Goal: Complete application form: Complete application form

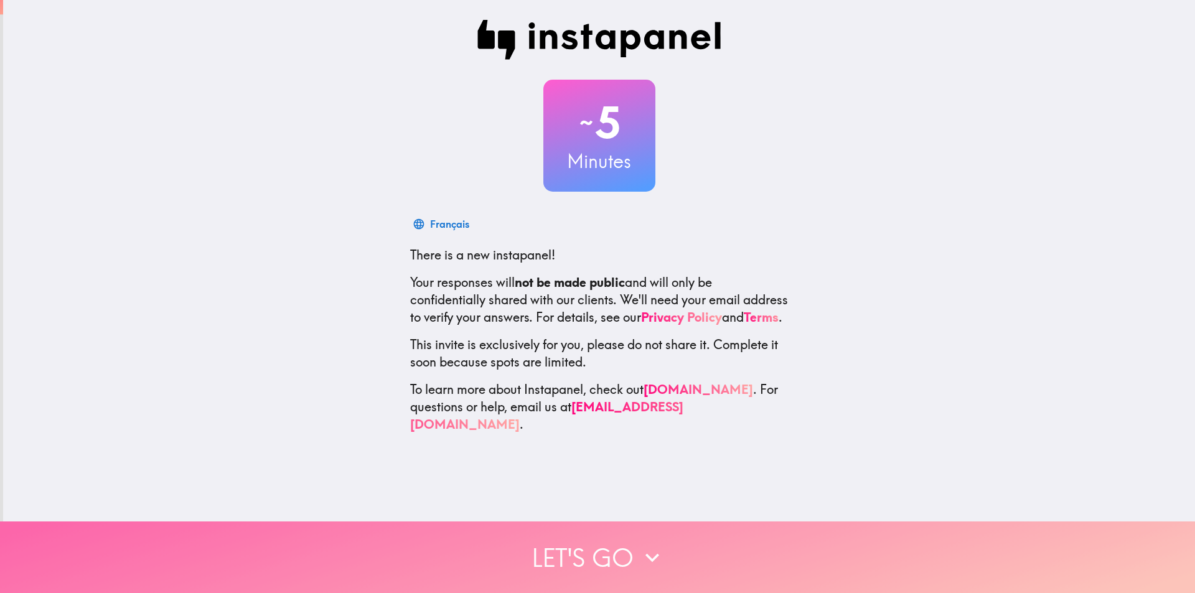
click at [627, 548] on button "Let's go" at bounding box center [597, 557] width 1195 height 72
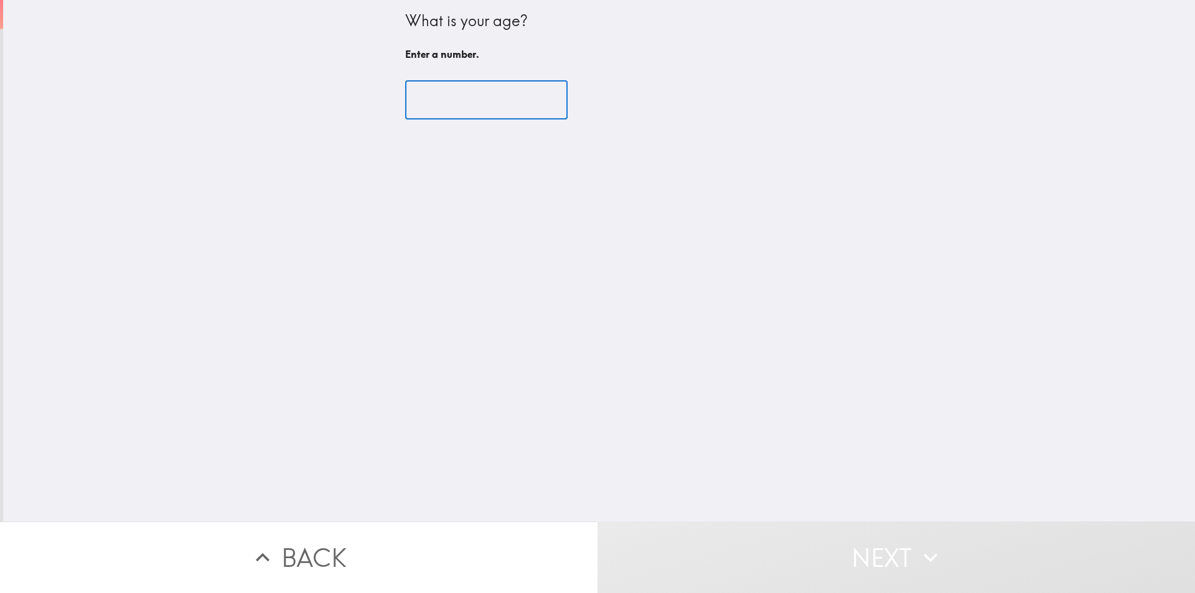
click at [479, 100] on input "number" at bounding box center [486, 100] width 162 height 39
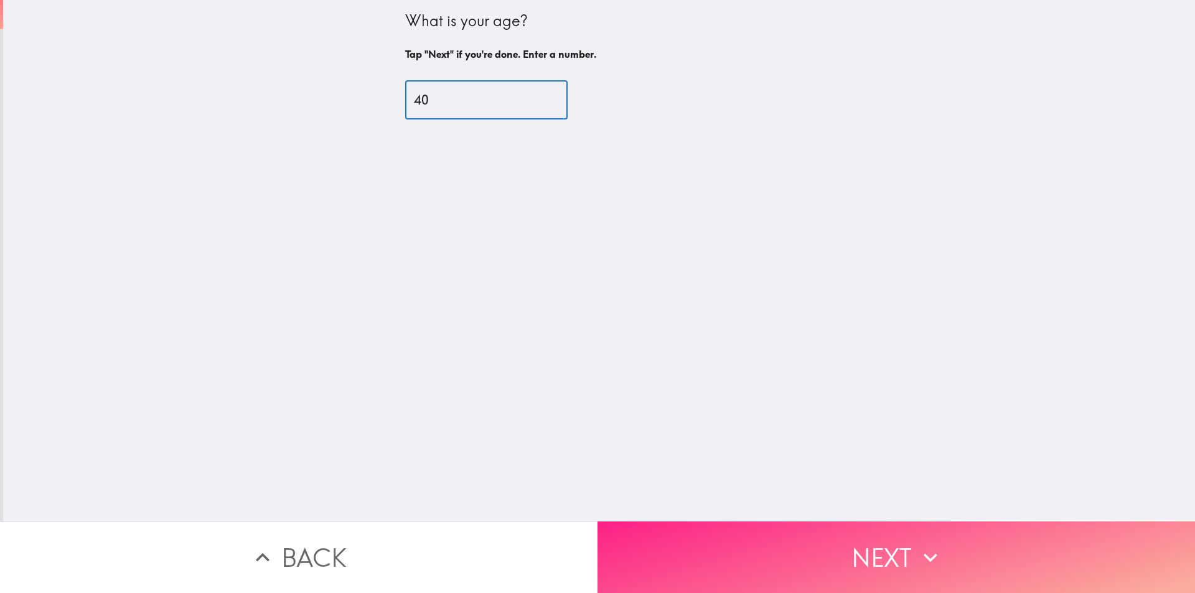
type input "40"
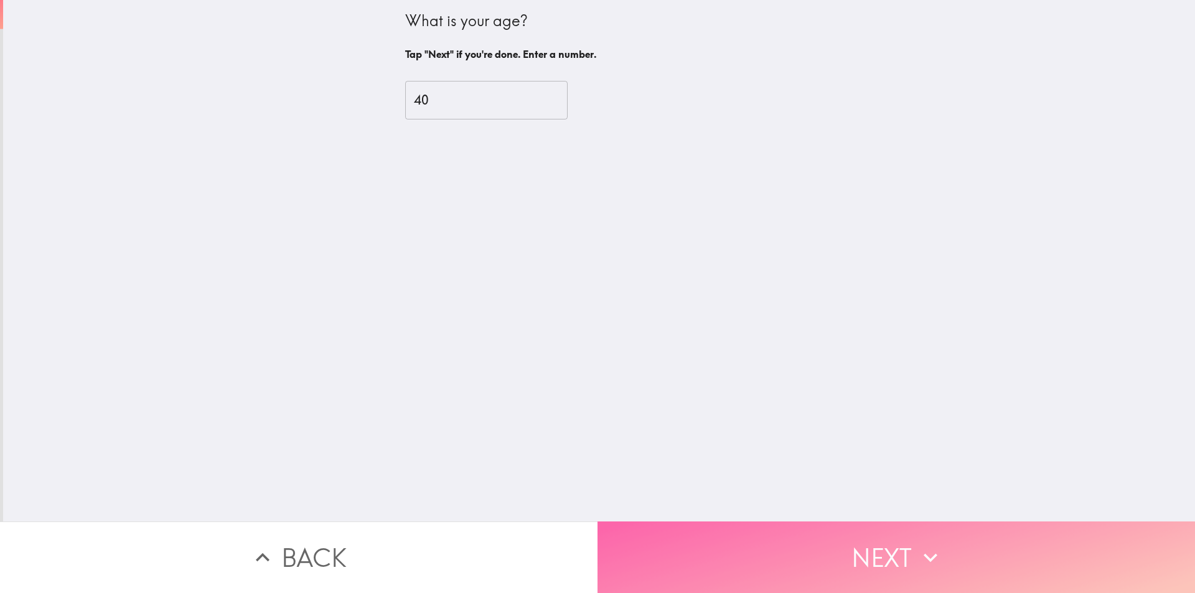
click at [863, 566] on button "Next" at bounding box center [895, 557] width 597 height 72
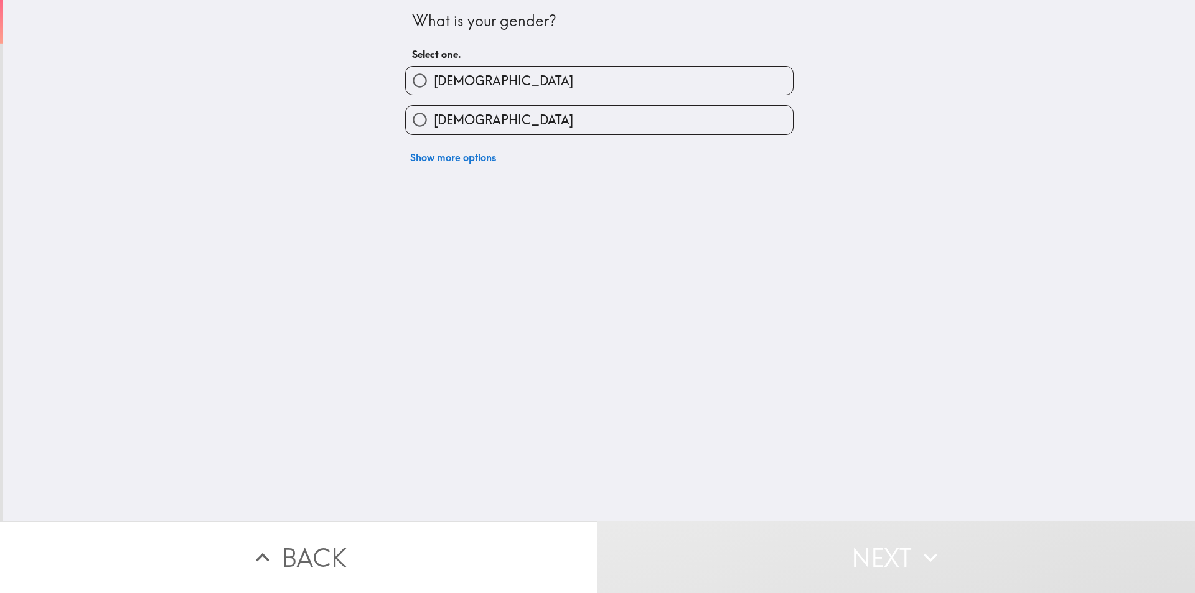
click at [409, 82] on input "[DEMOGRAPHIC_DATA]" at bounding box center [420, 81] width 28 height 28
radio input "true"
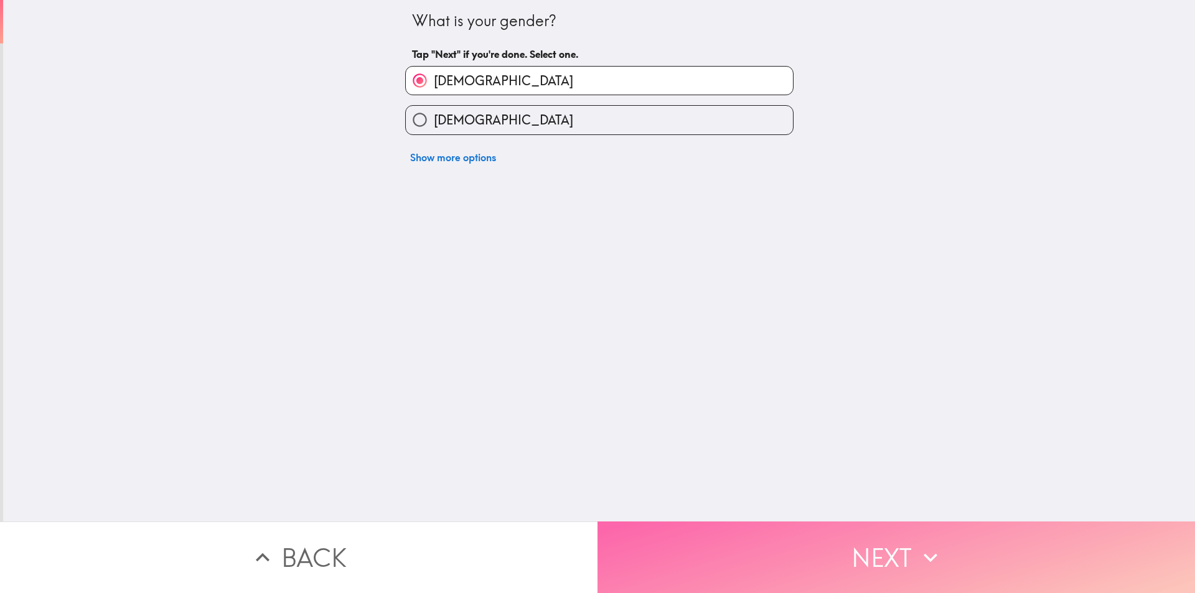
click at [803, 554] on button "Next" at bounding box center [895, 557] width 597 height 72
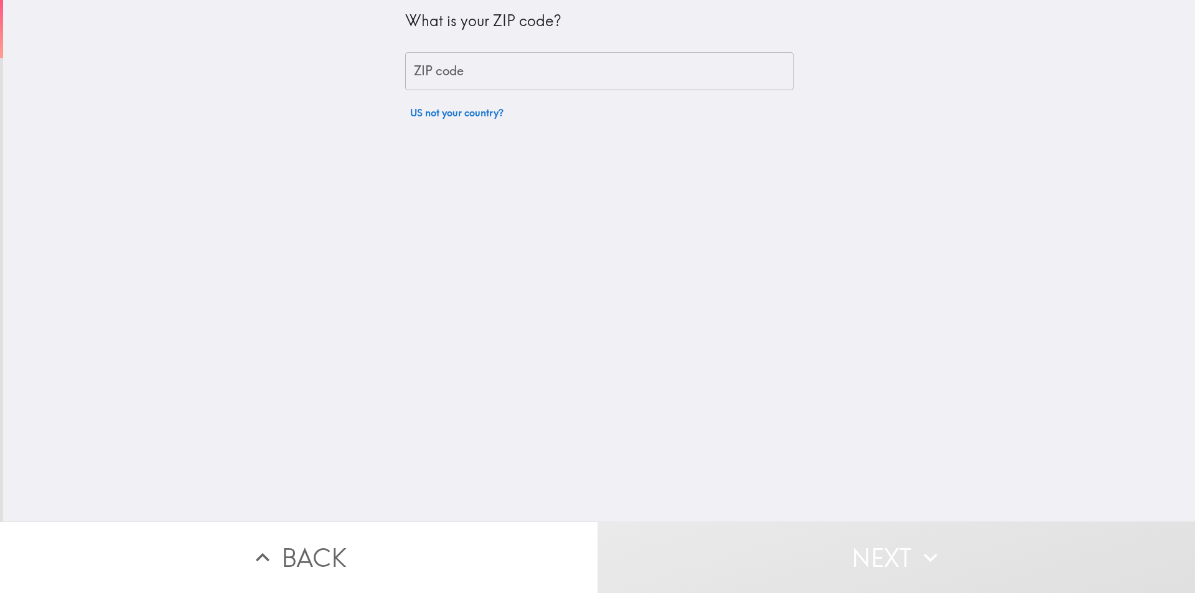
click at [482, 73] on input "ZIP code" at bounding box center [599, 71] width 388 height 39
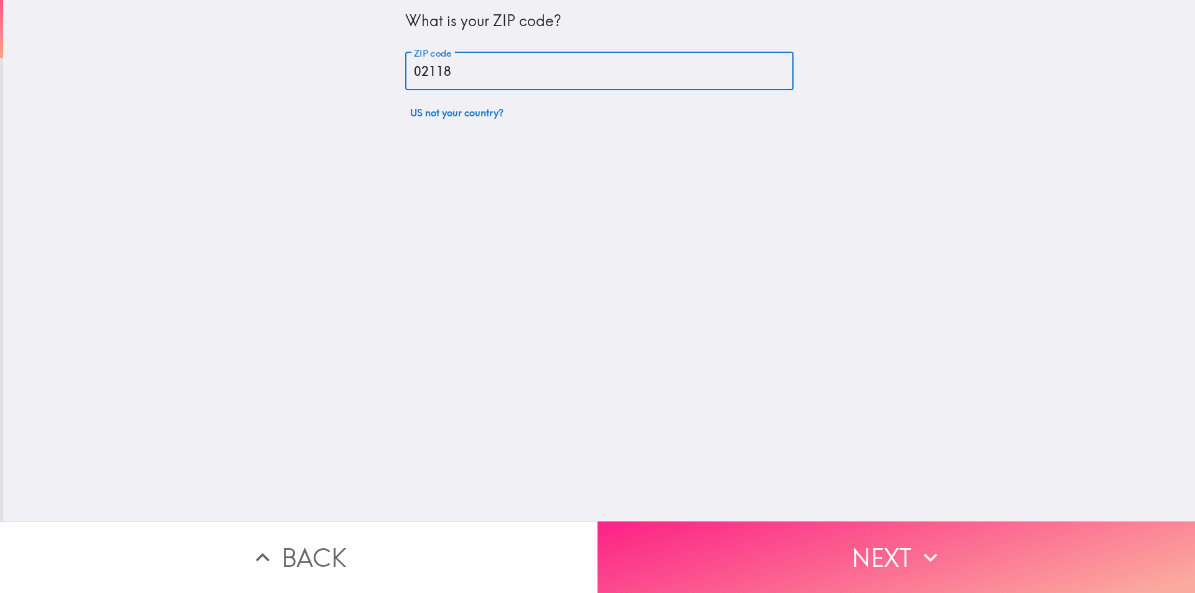
type input "02118"
click at [822, 537] on button "Next" at bounding box center [895, 557] width 597 height 72
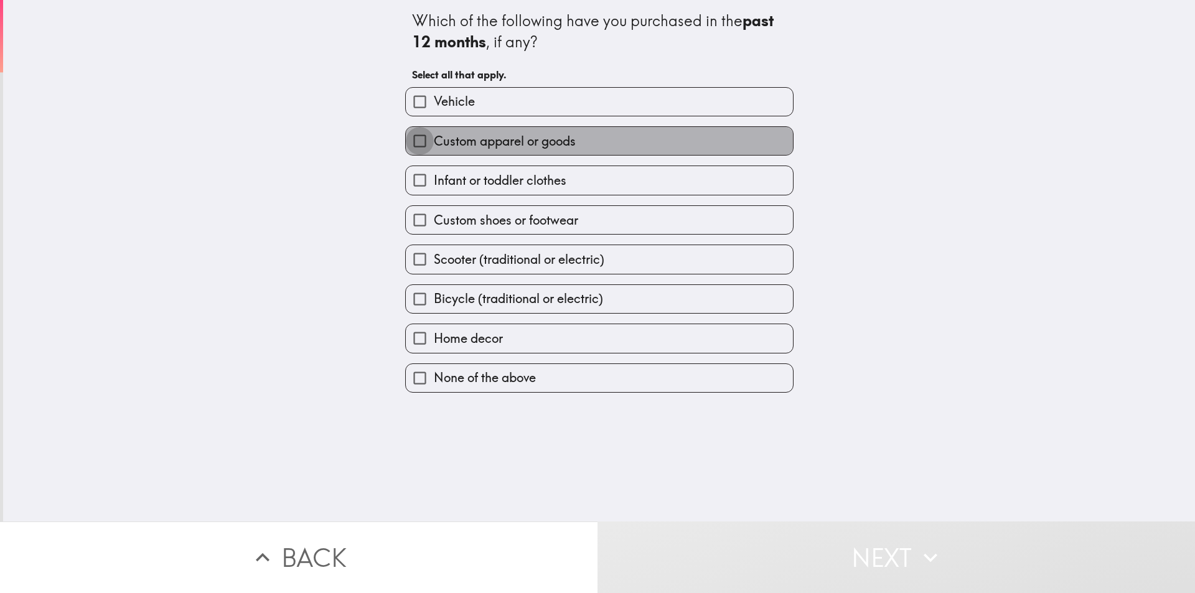
click at [406, 139] on input "Custom apparel or goods" at bounding box center [420, 141] width 28 height 28
checkbox input "true"
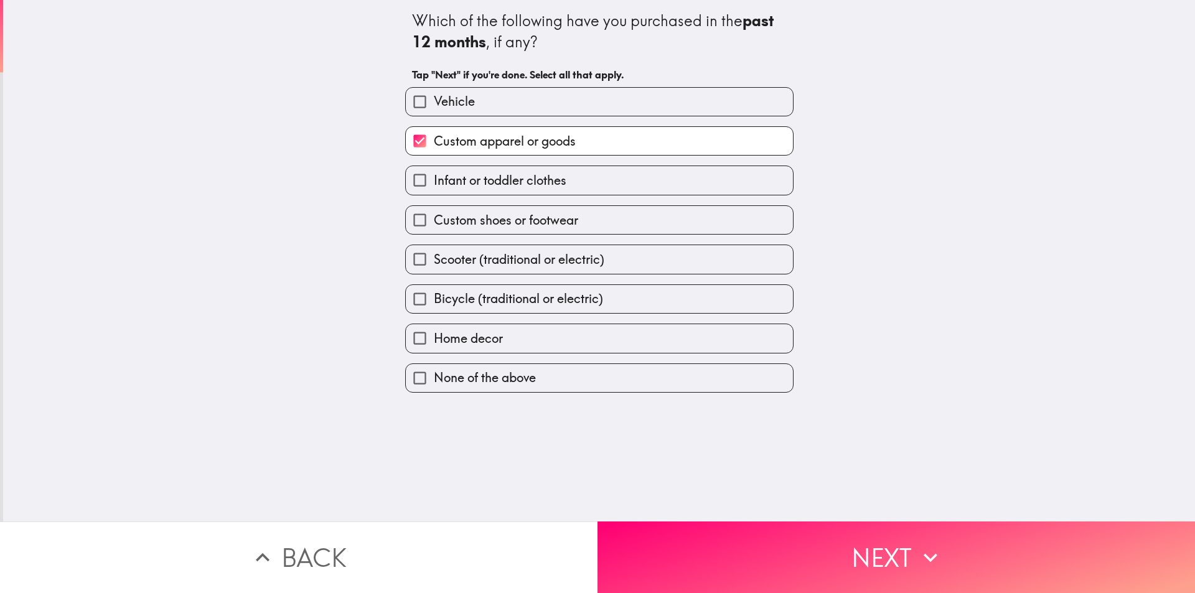
click at [407, 220] on input "Custom shoes or footwear" at bounding box center [420, 220] width 28 height 28
checkbox input "true"
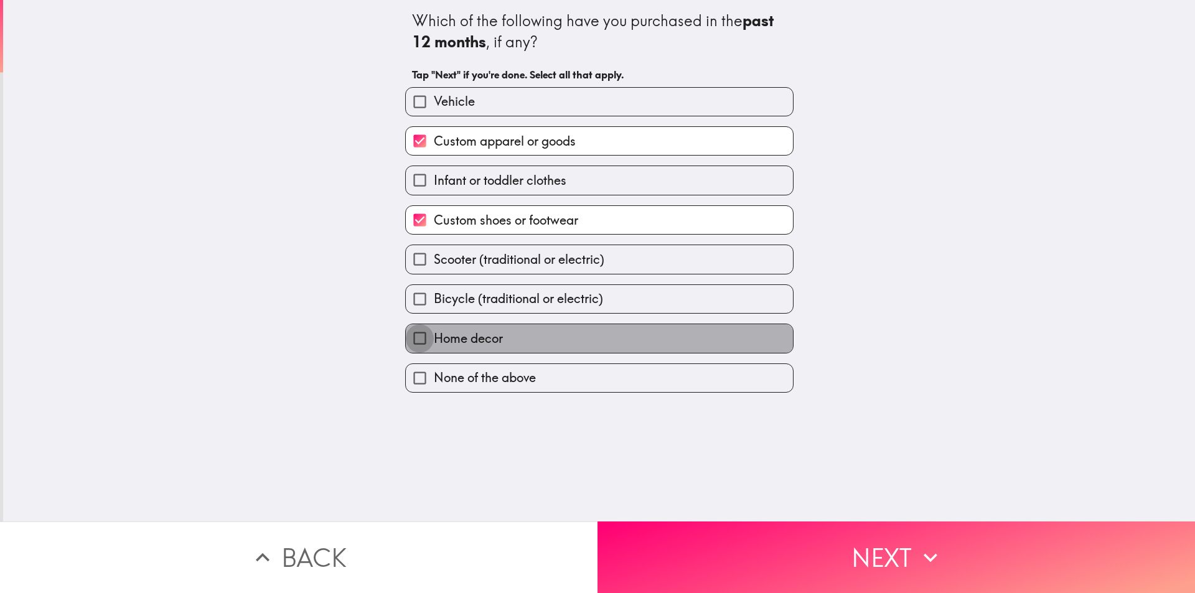
click at [406, 340] on input "Home decor" at bounding box center [420, 338] width 28 height 28
checkbox input "true"
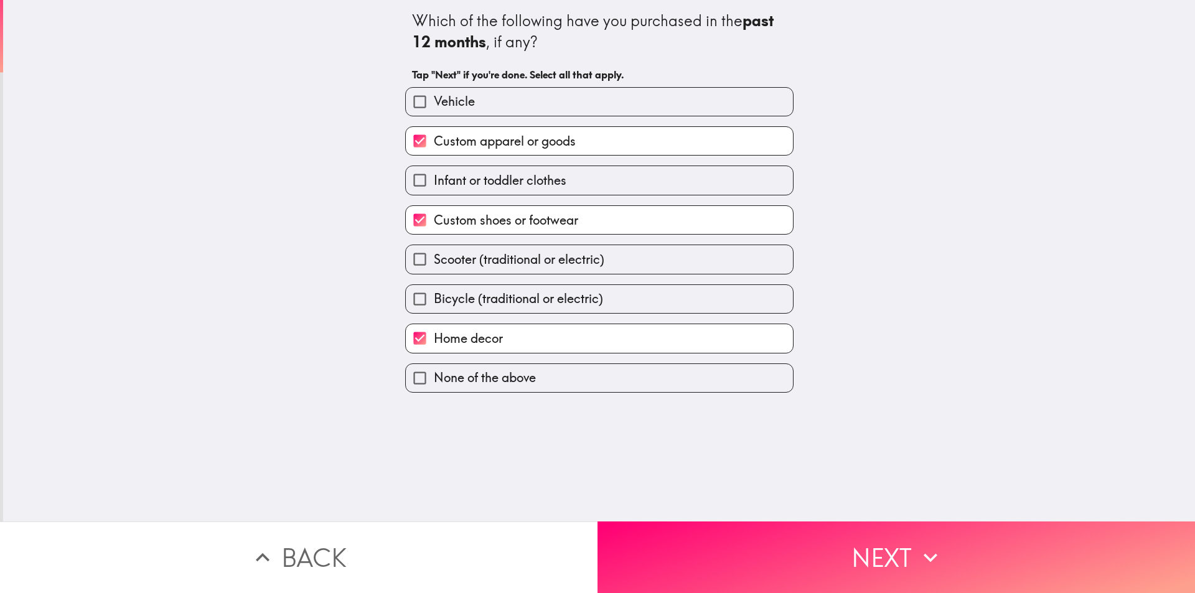
click at [408, 179] on input "Infant or toddler clothes" at bounding box center [420, 180] width 28 height 28
checkbox input "true"
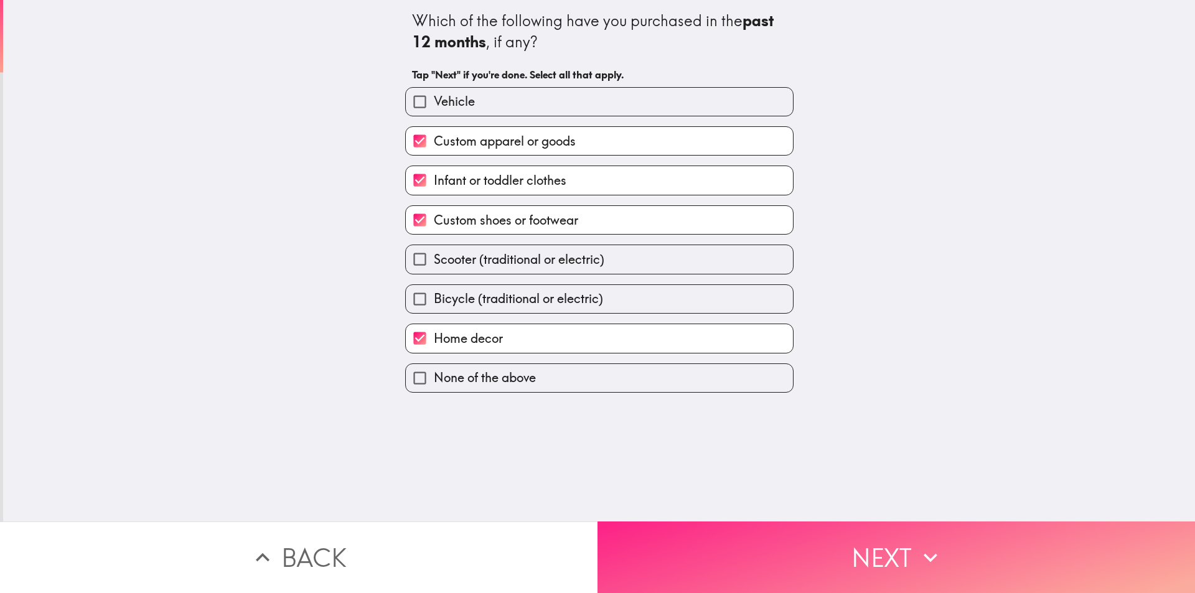
click at [816, 549] on button "Next" at bounding box center [895, 557] width 597 height 72
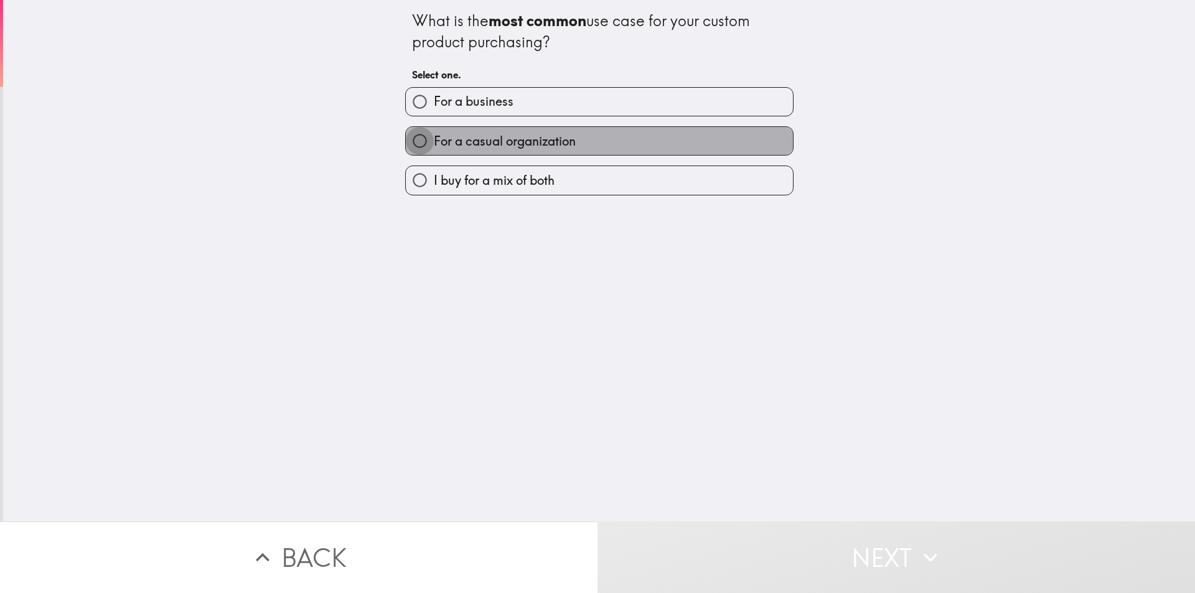
click at [408, 139] on input "For a casual organization" at bounding box center [420, 141] width 28 height 28
radio input "true"
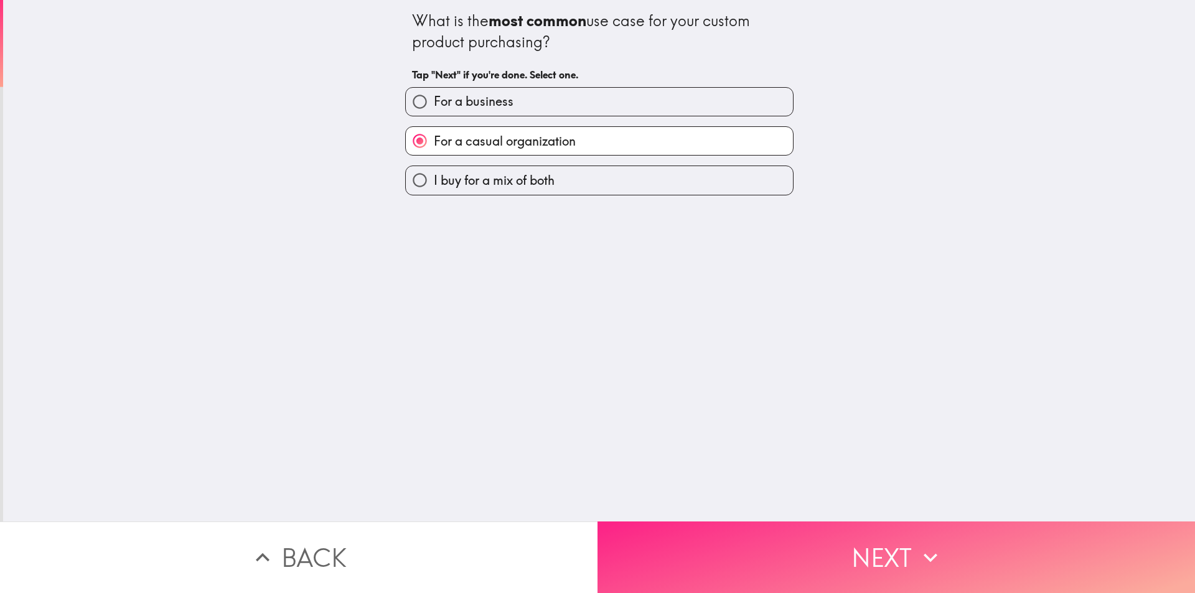
click at [684, 532] on button "Next" at bounding box center [895, 557] width 597 height 72
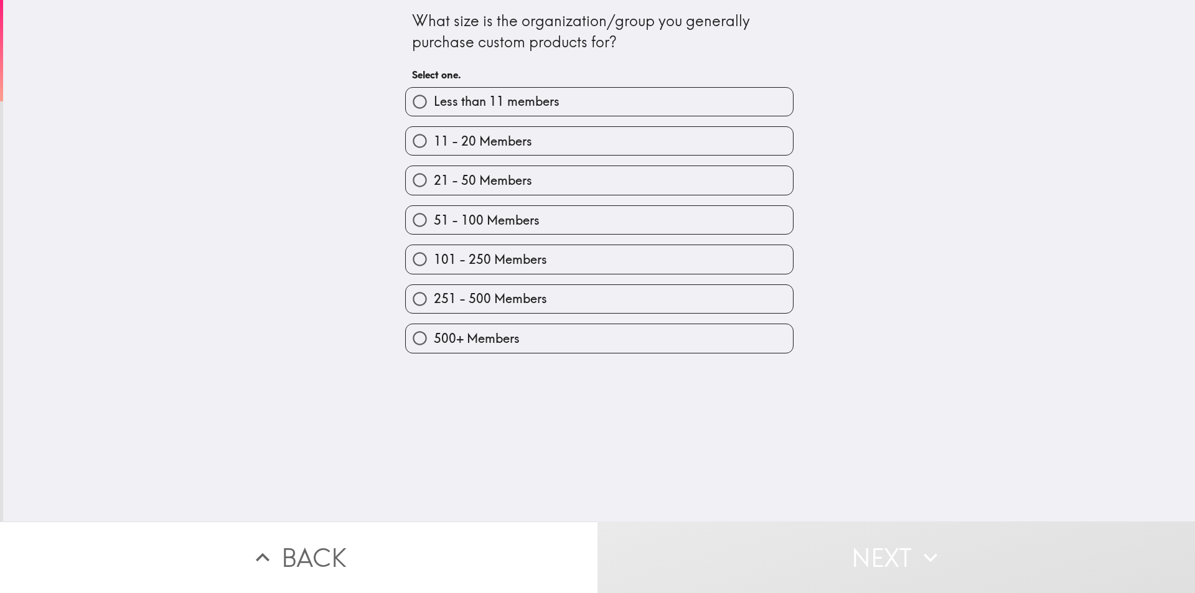
click at [406, 185] on input "21 - 50 Members" at bounding box center [420, 180] width 28 height 28
radio input "true"
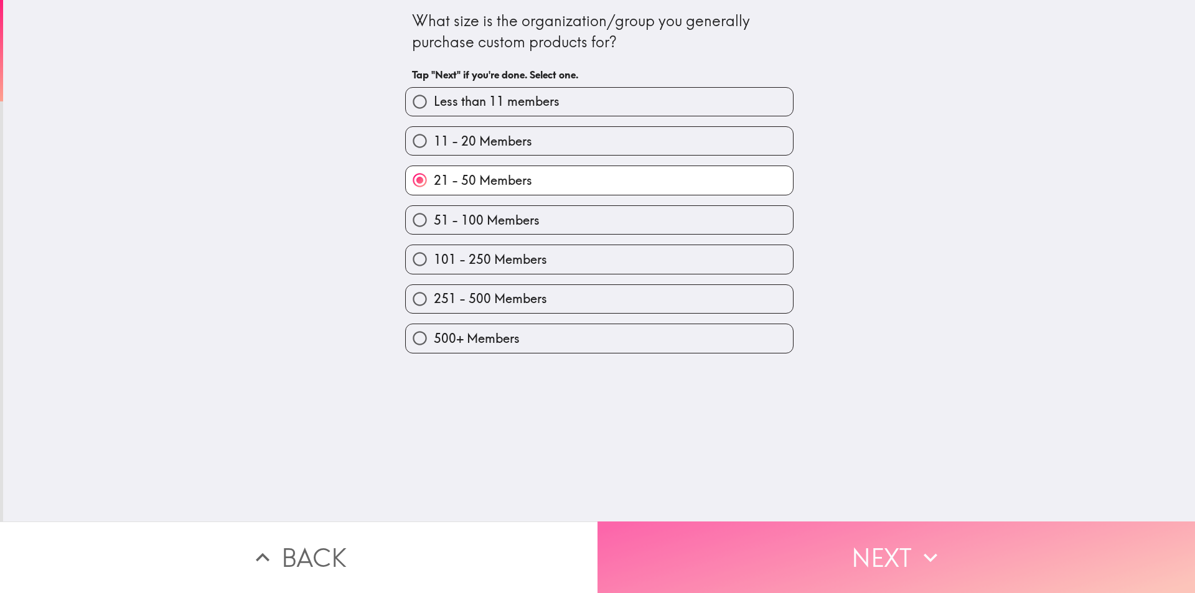
click at [828, 569] on button "Next" at bounding box center [895, 557] width 597 height 72
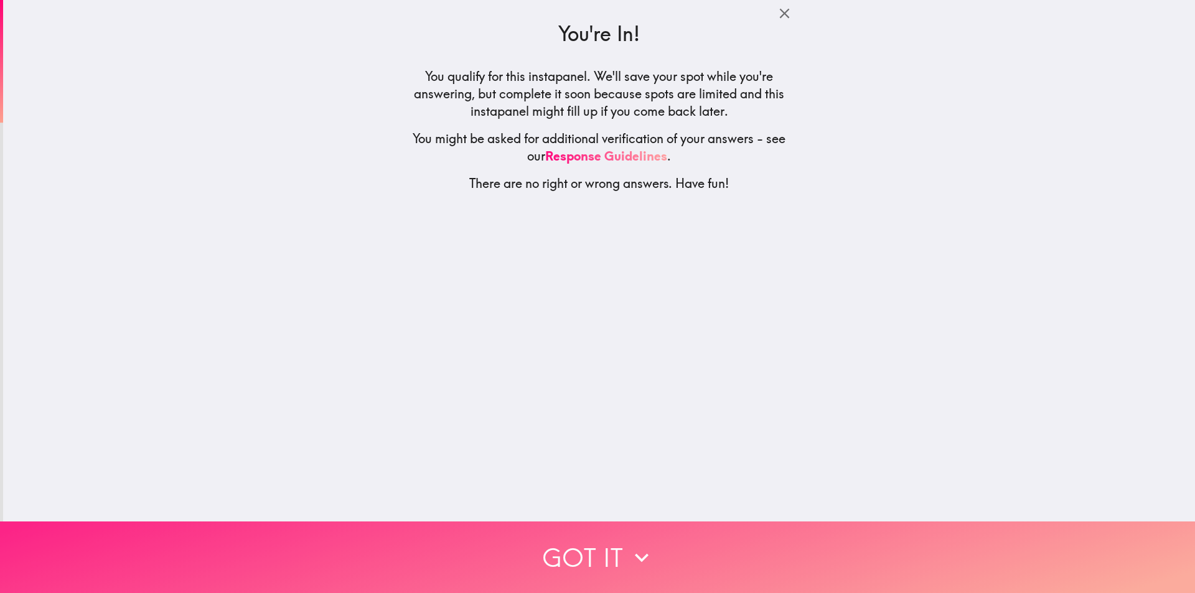
click at [566, 537] on button "Got it" at bounding box center [597, 557] width 1195 height 72
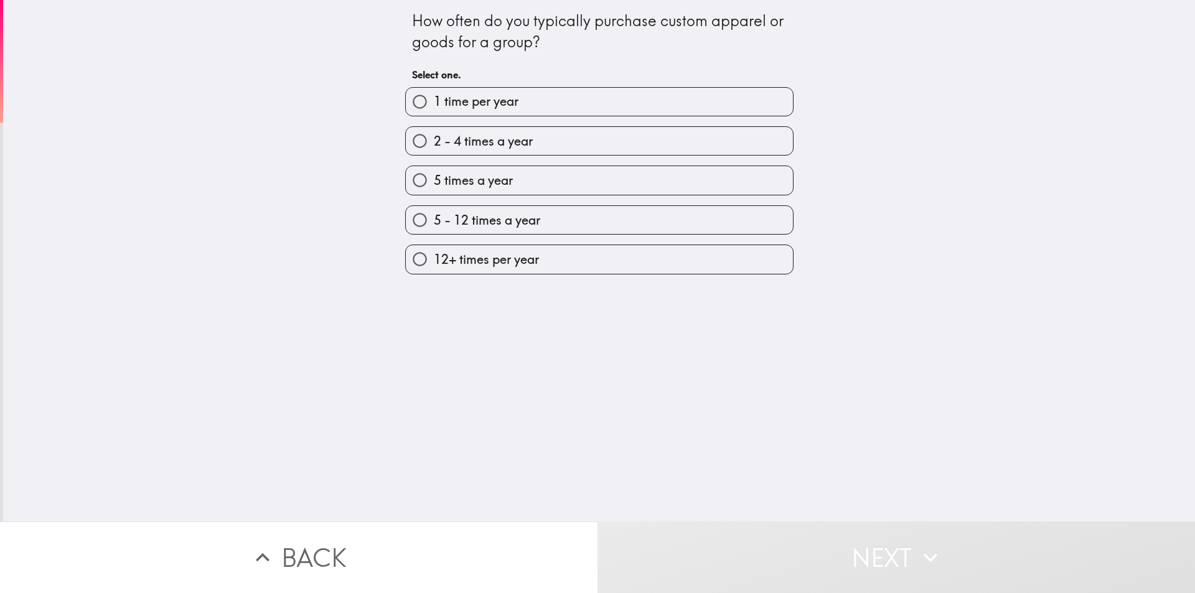
click at [406, 137] on input "2 - 4 times a year" at bounding box center [420, 141] width 28 height 28
radio input "true"
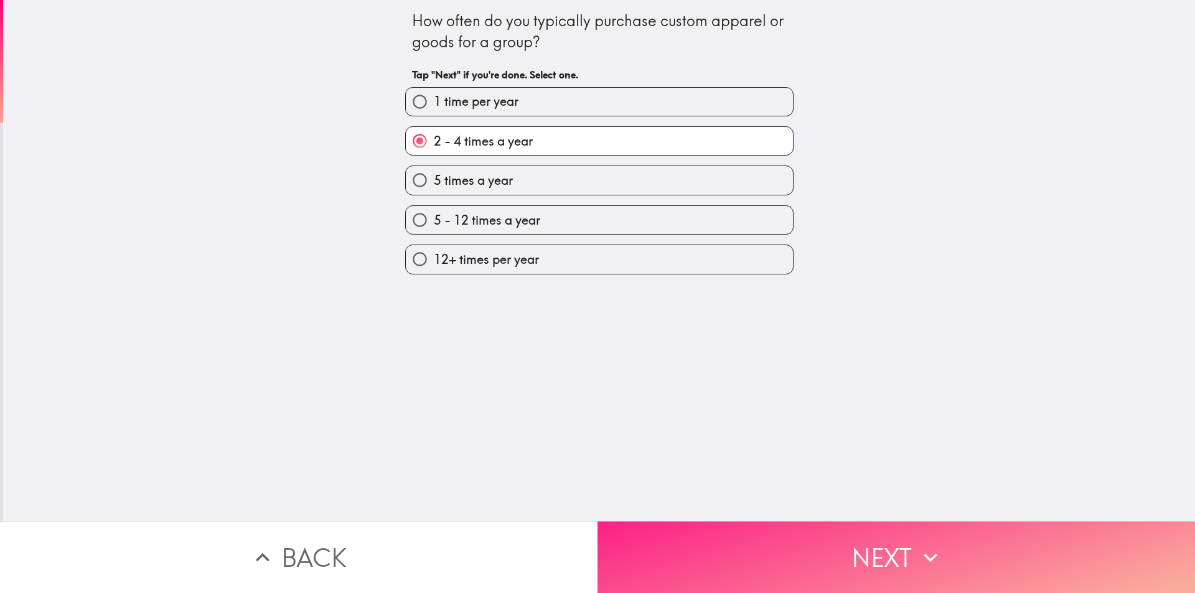
click at [750, 557] on button "Next" at bounding box center [895, 557] width 597 height 72
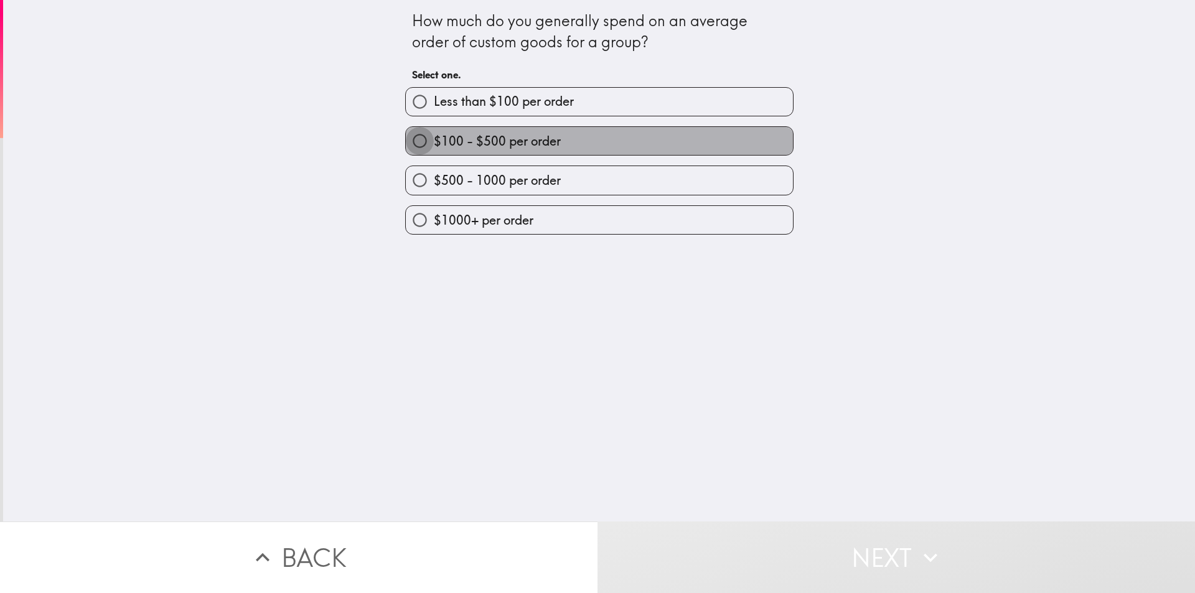
click at [411, 137] on input "$100 - $500 per order" at bounding box center [420, 141] width 28 height 28
radio input "true"
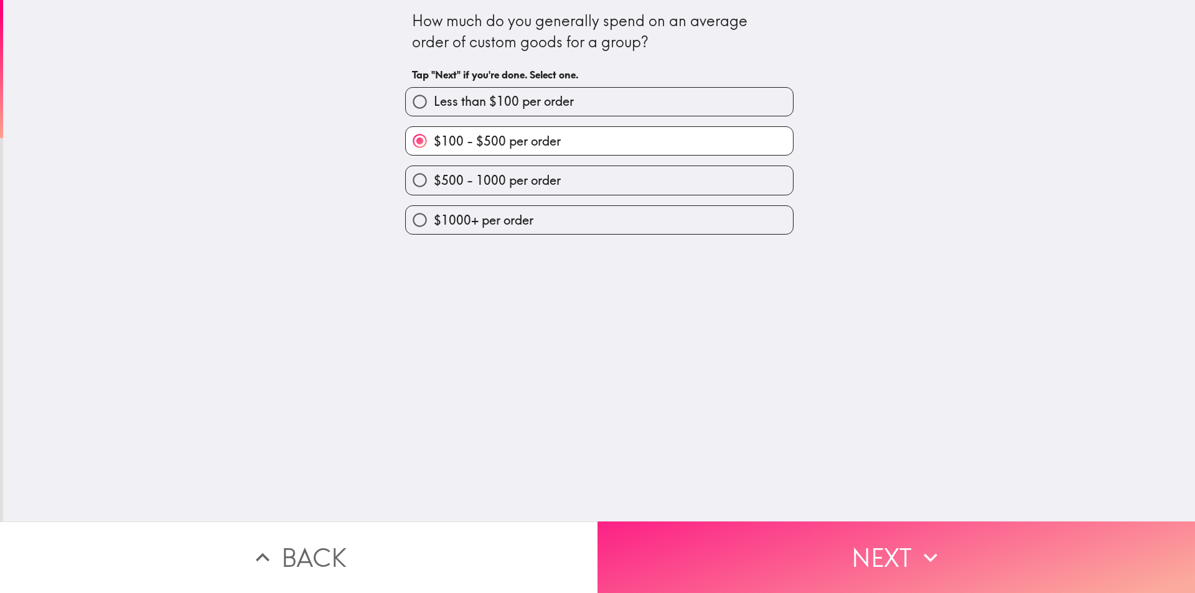
click at [765, 549] on button "Next" at bounding box center [895, 557] width 597 height 72
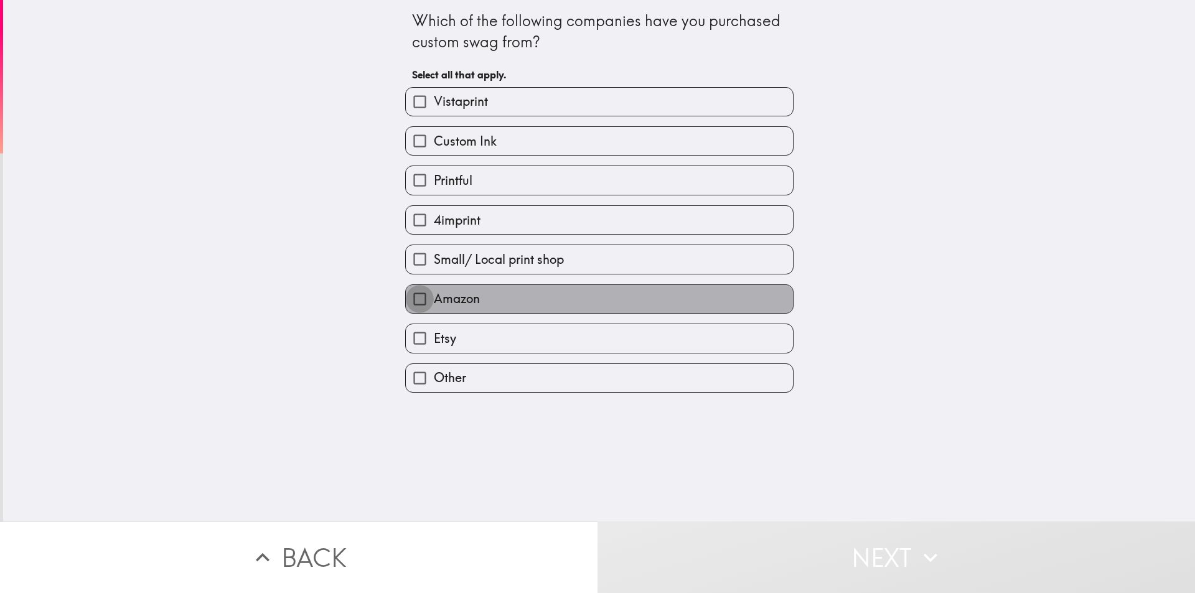
click at [406, 296] on input "Amazon" at bounding box center [420, 299] width 28 height 28
checkbox input "true"
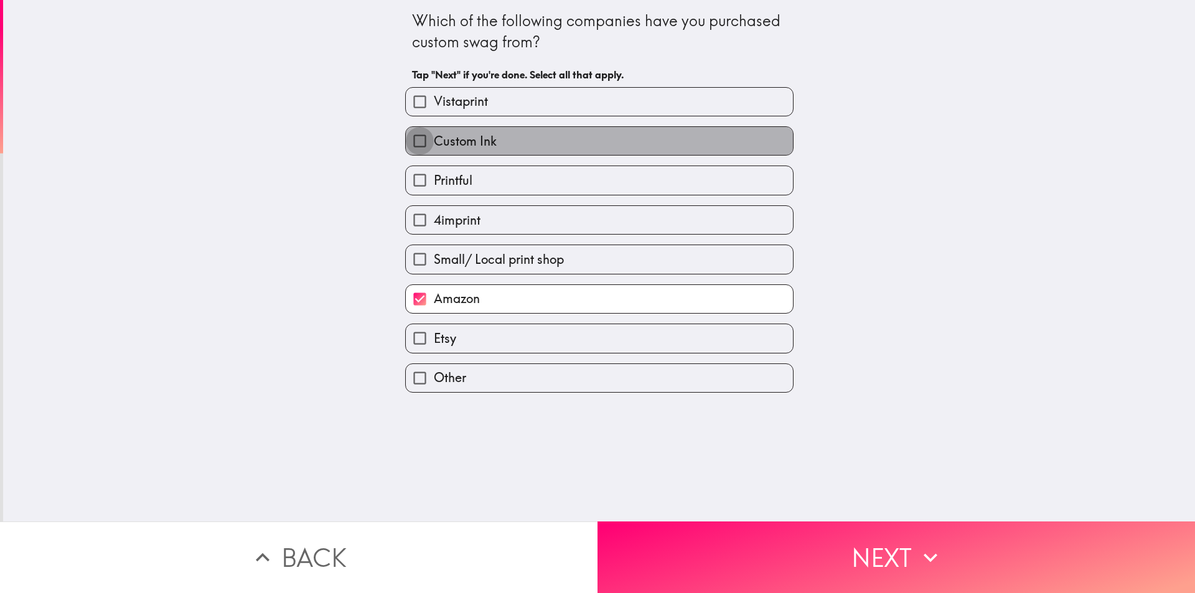
click at [407, 146] on input "Custom Ink" at bounding box center [420, 141] width 28 height 28
checkbox input "true"
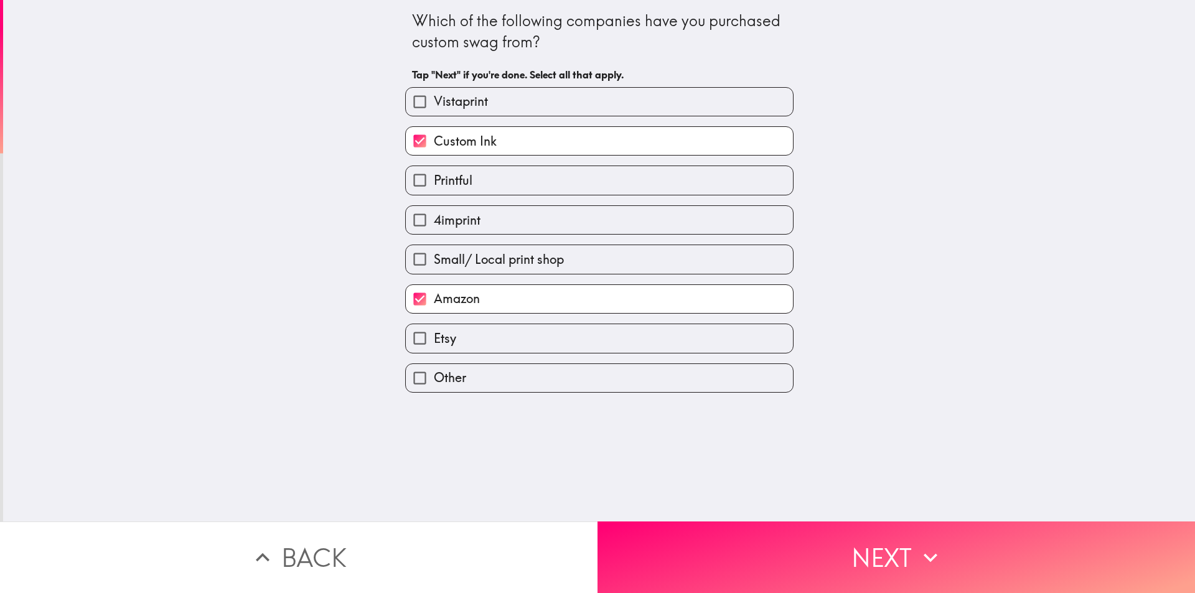
click at [408, 214] on input "4imprint" at bounding box center [420, 220] width 28 height 28
checkbox input "true"
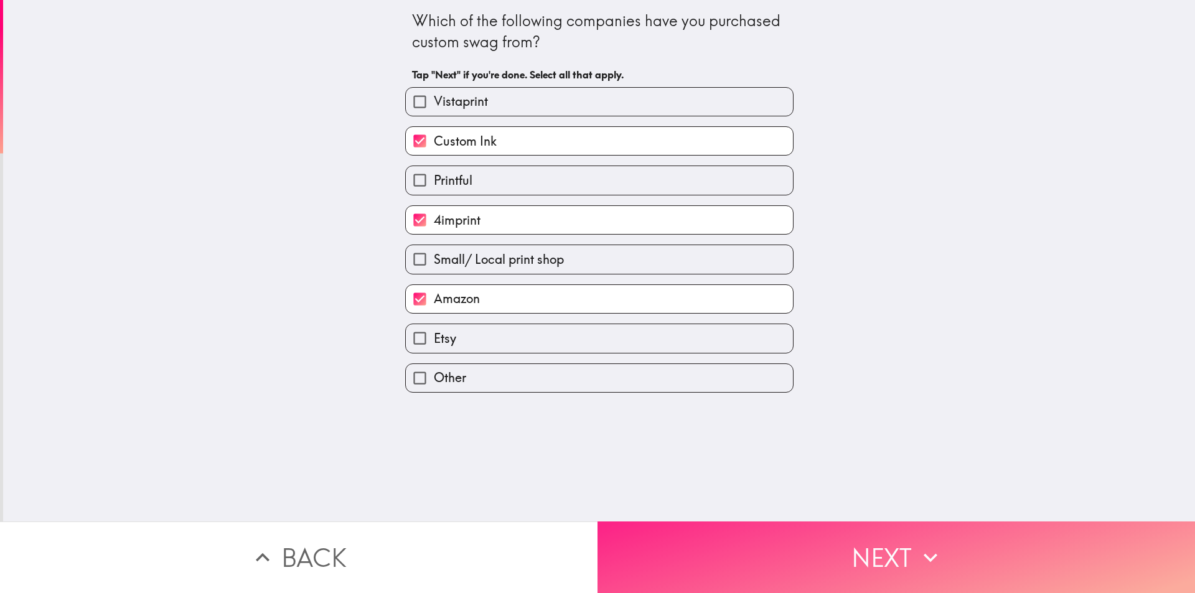
click at [817, 559] on button "Next" at bounding box center [895, 557] width 597 height 72
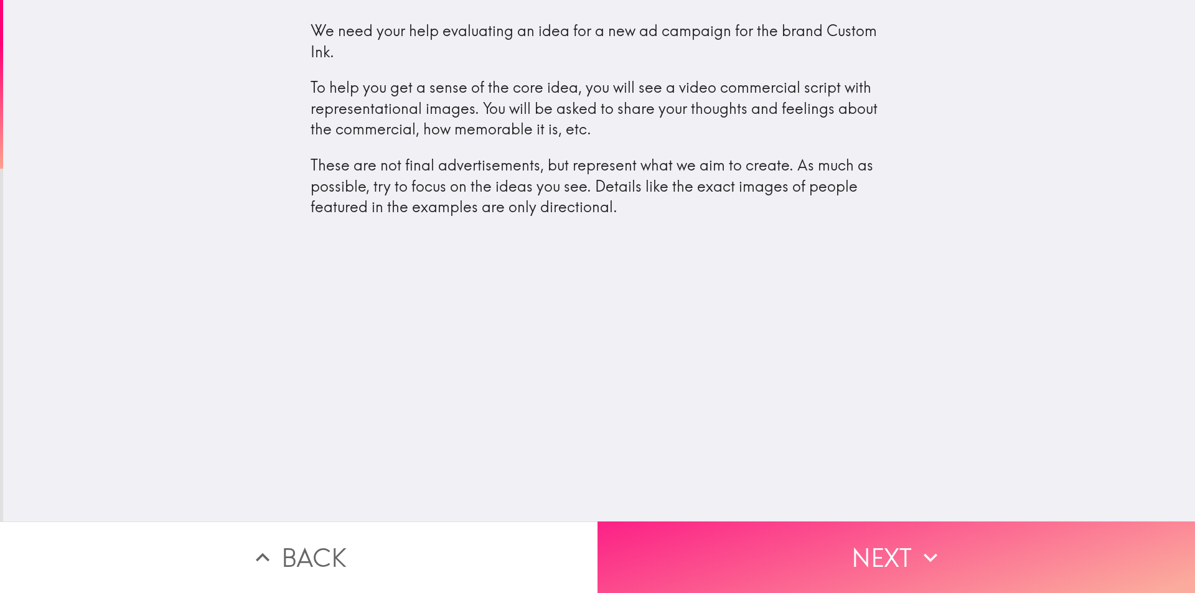
click at [748, 553] on button "Next" at bounding box center [895, 557] width 597 height 72
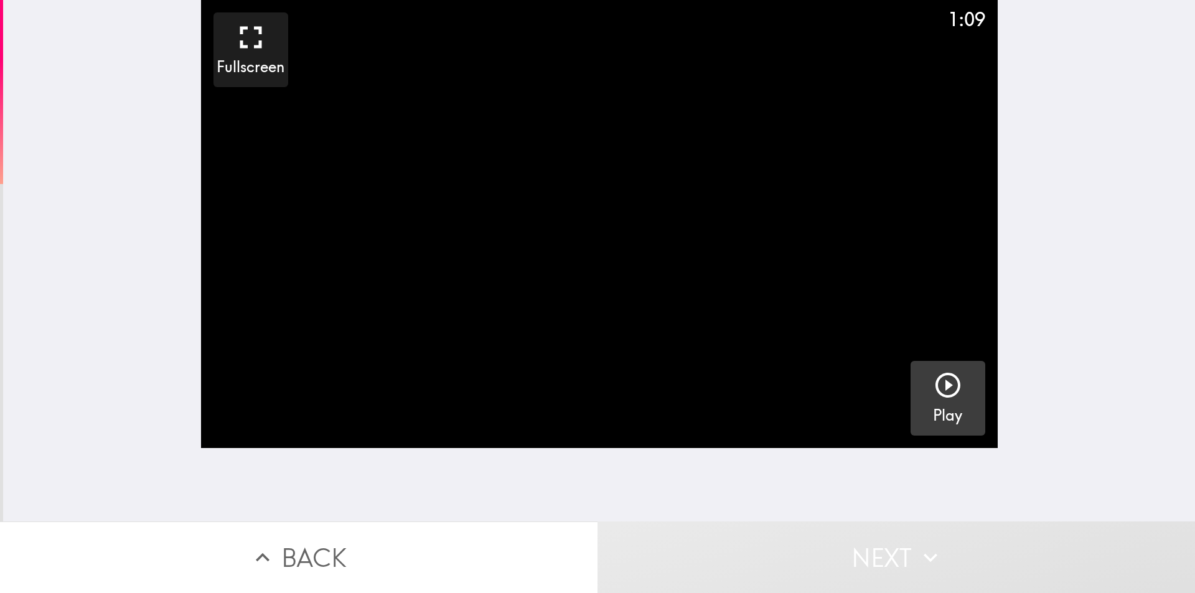
click at [943, 386] on icon "button" at bounding box center [948, 385] width 30 height 30
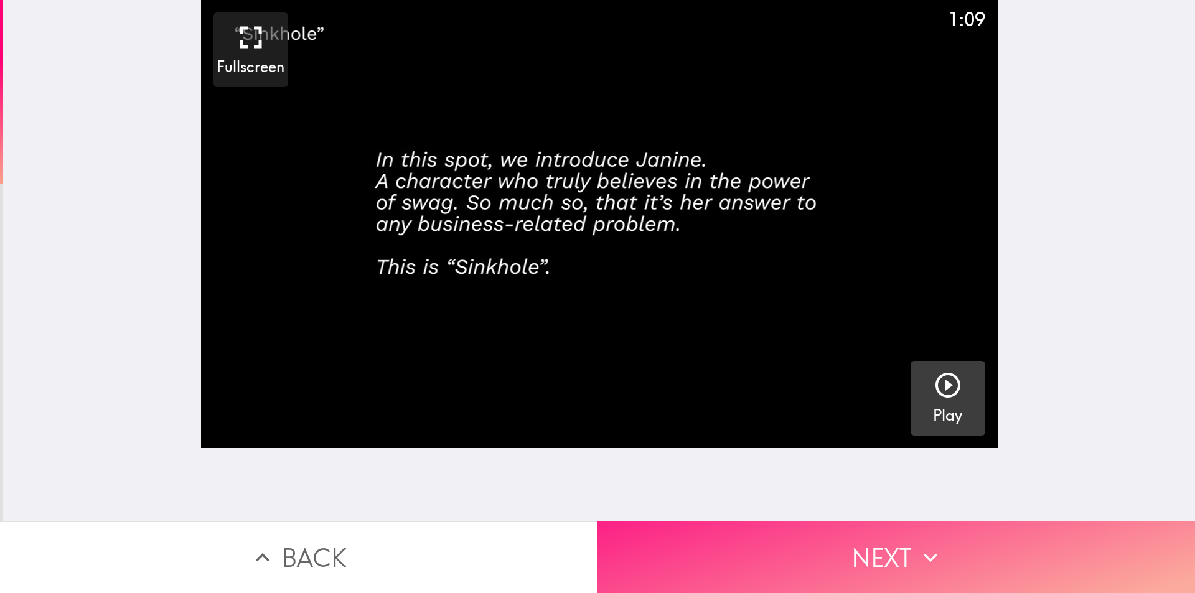
click at [796, 543] on button "Next" at bounding box center [895, 557] width 597 height 72
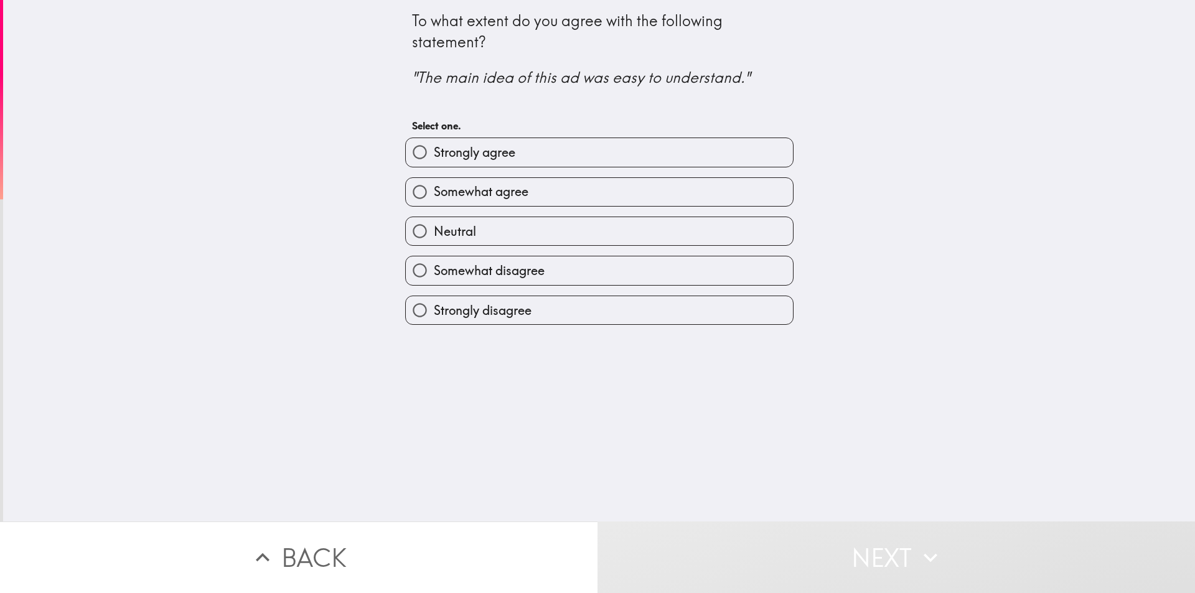
click at [406, 150] on input "Strongly agree" at bounding box center [420, 152] width 28 height 28
radio input "true"
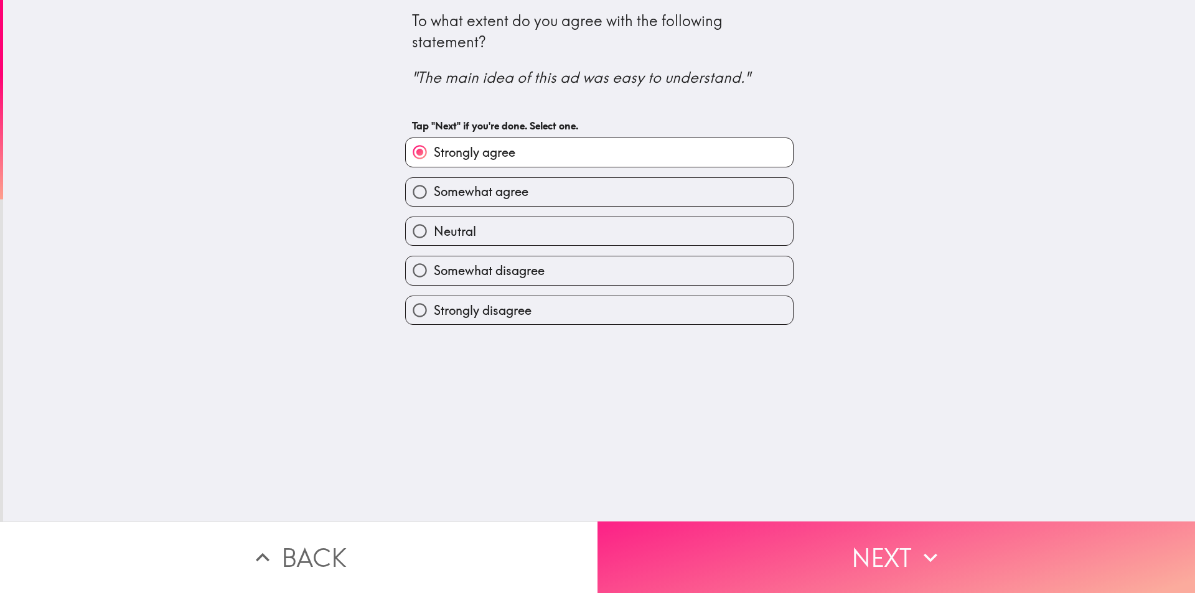
click at [766, 549] on button "Next" at bounding box center [895, 557] width 597 height 72
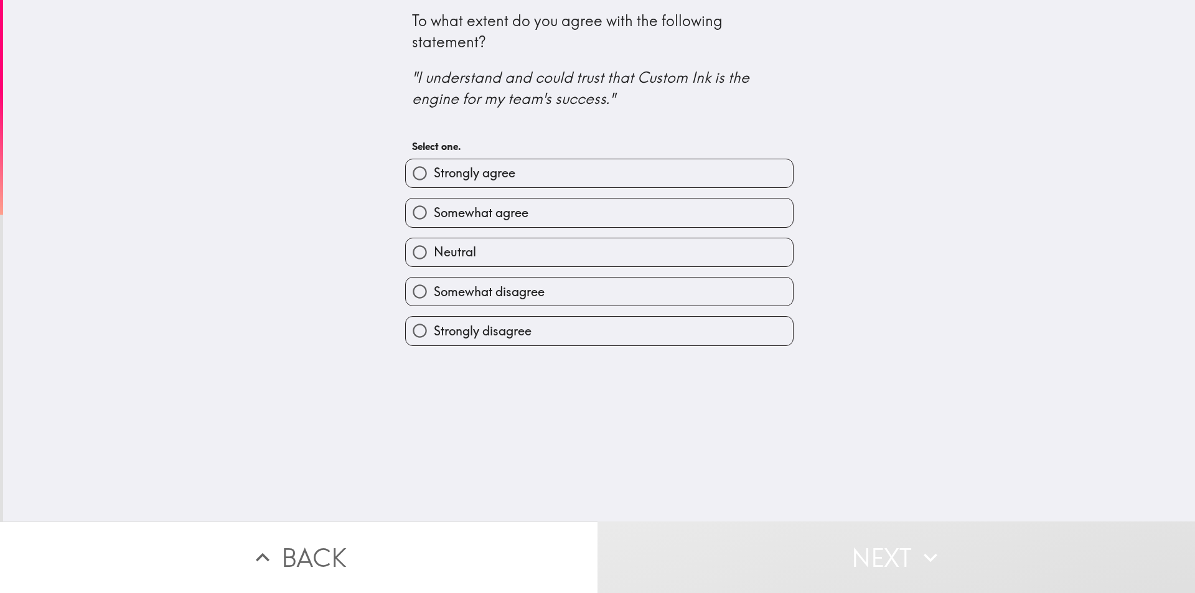
click at [406, 174] on input "Strongly agree" at bounding box center [420, 173] width 28 height 28
radio input "true"
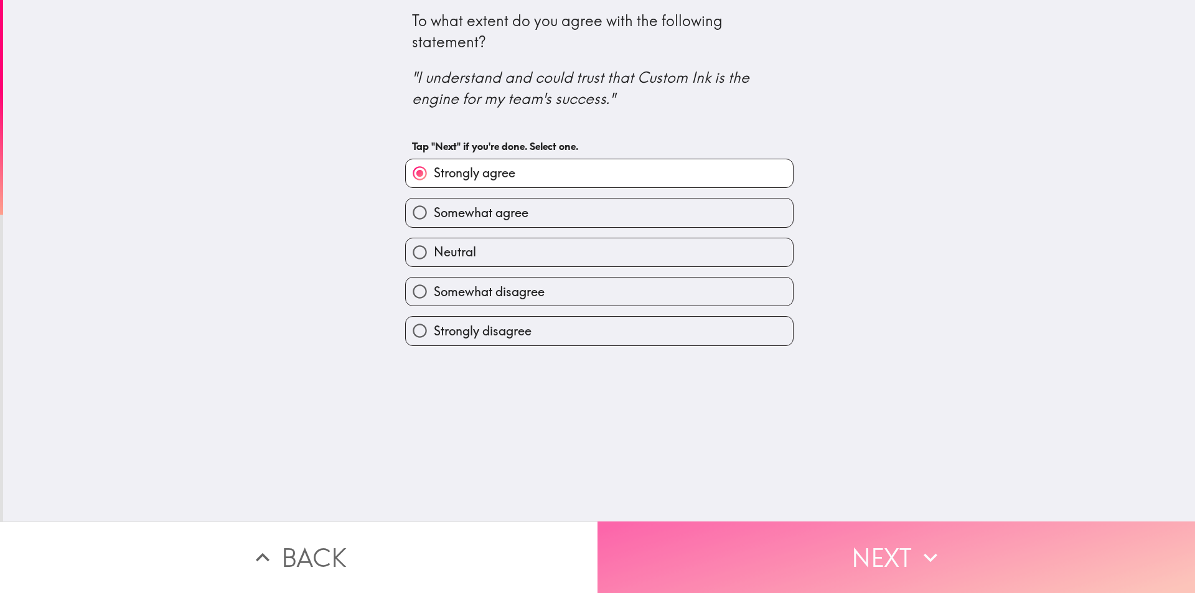
click at [790, 569] on button "Next" at bounding box center [895, 557] width 597 height 72
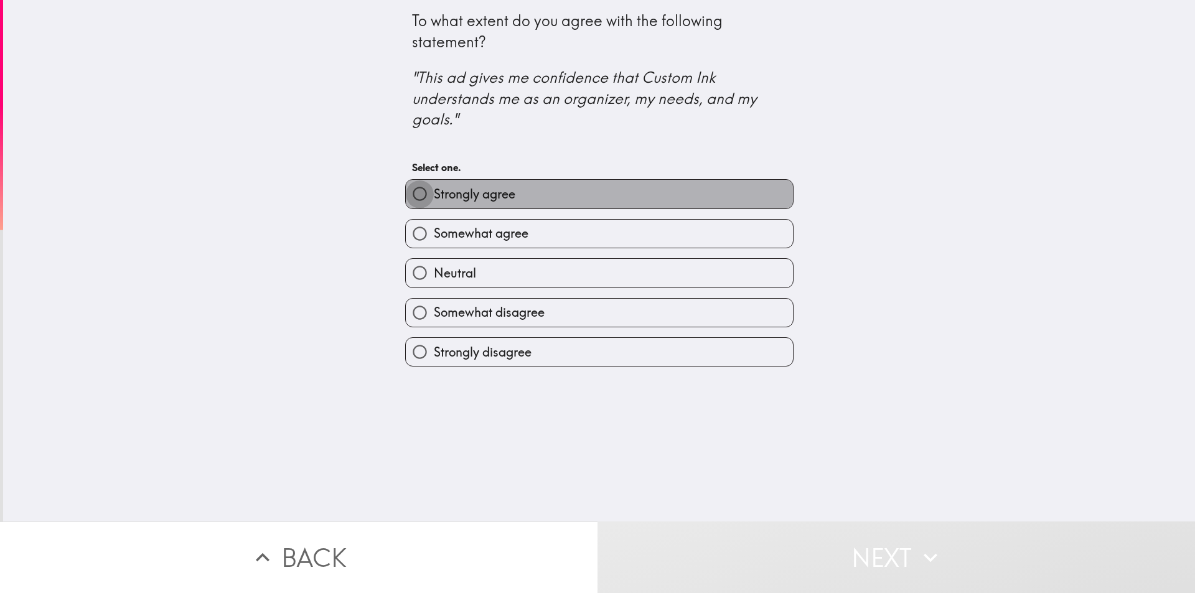
click at [409, 197] on input "Strongly agree" at bounding box center [420, 194] width 28 height 28
radio input "true"
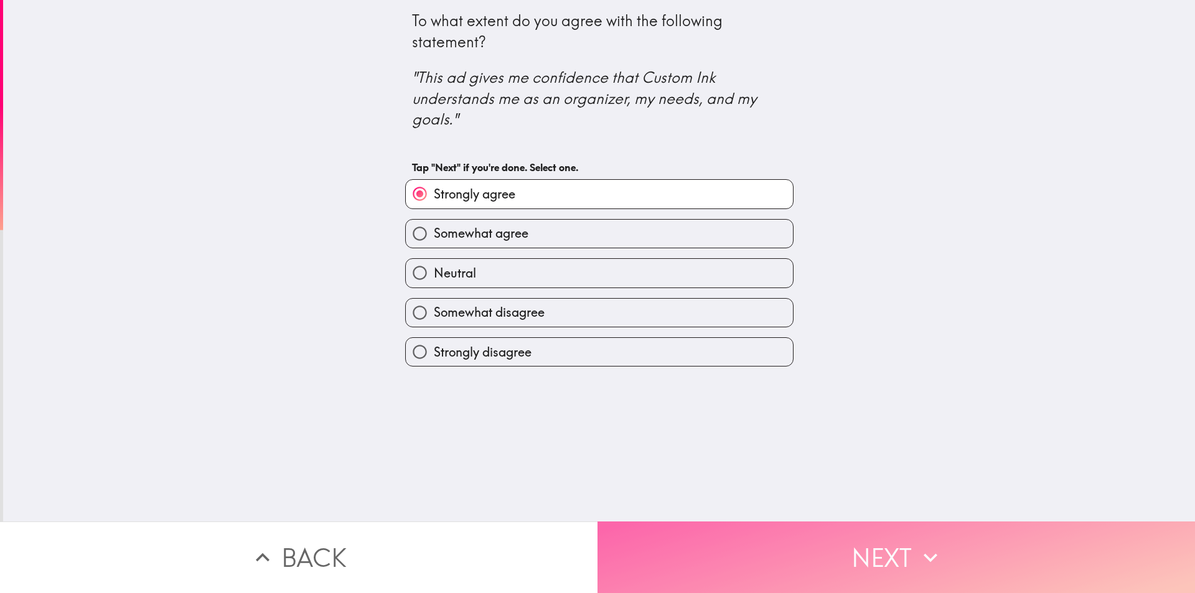
click at [687, 536] on button "Next" at bounding box center [895, 557] width 597 height 72
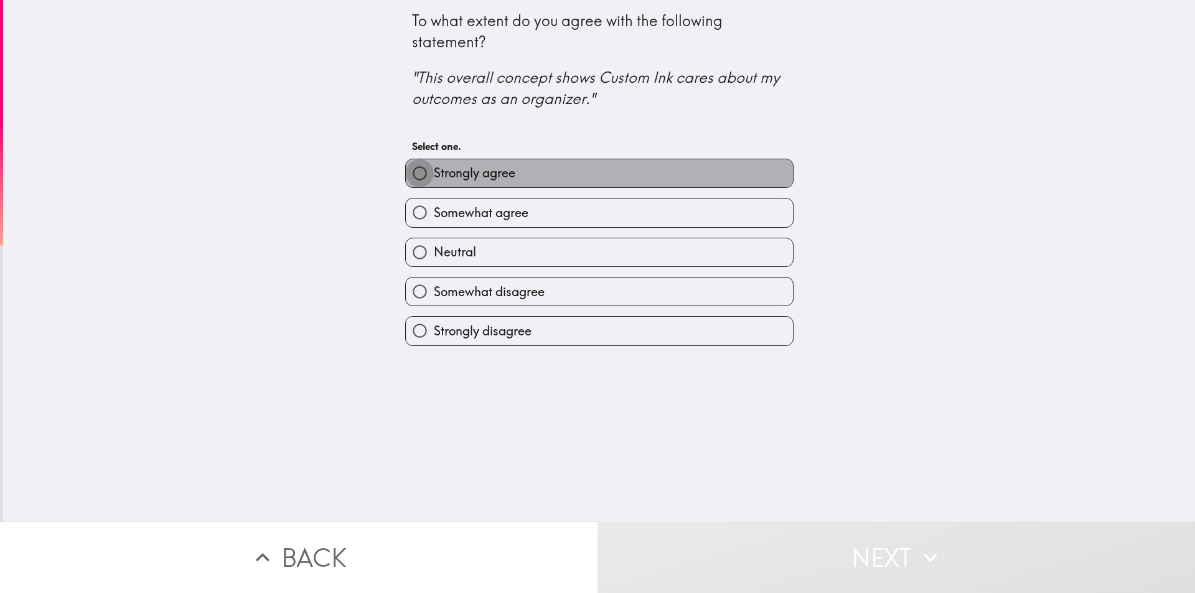
click at [409, 169] on input "Strongly agree" at bounding box center [420, 173] width 28 height 28
radio input "true"
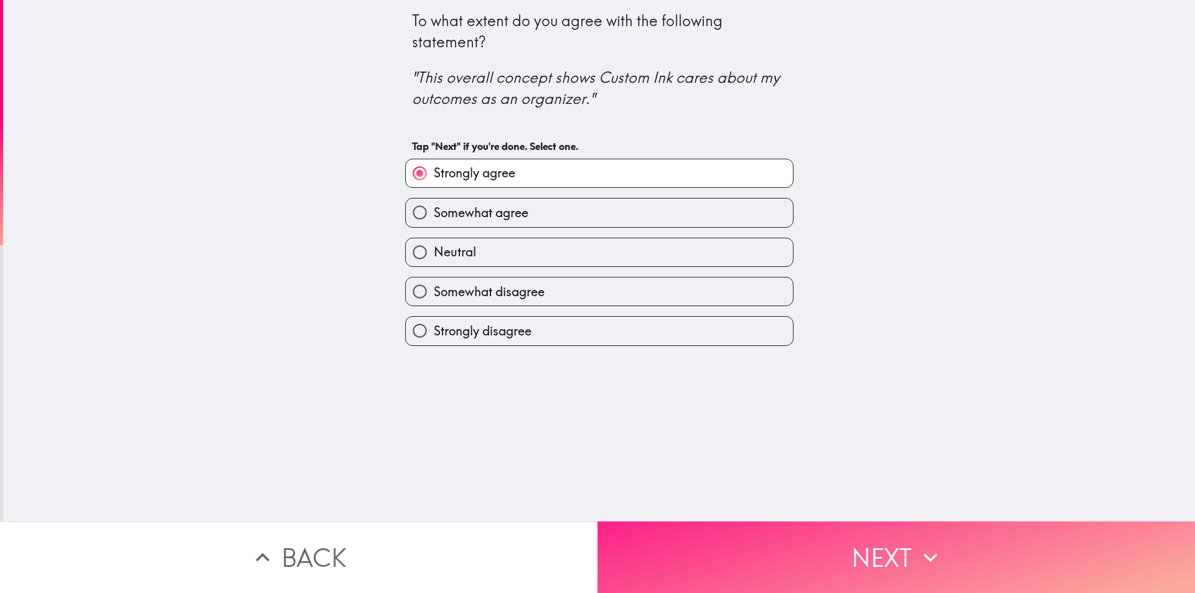
click at [755, 569] on button "Next" at bounding box center [895, 557] width 597 height 72
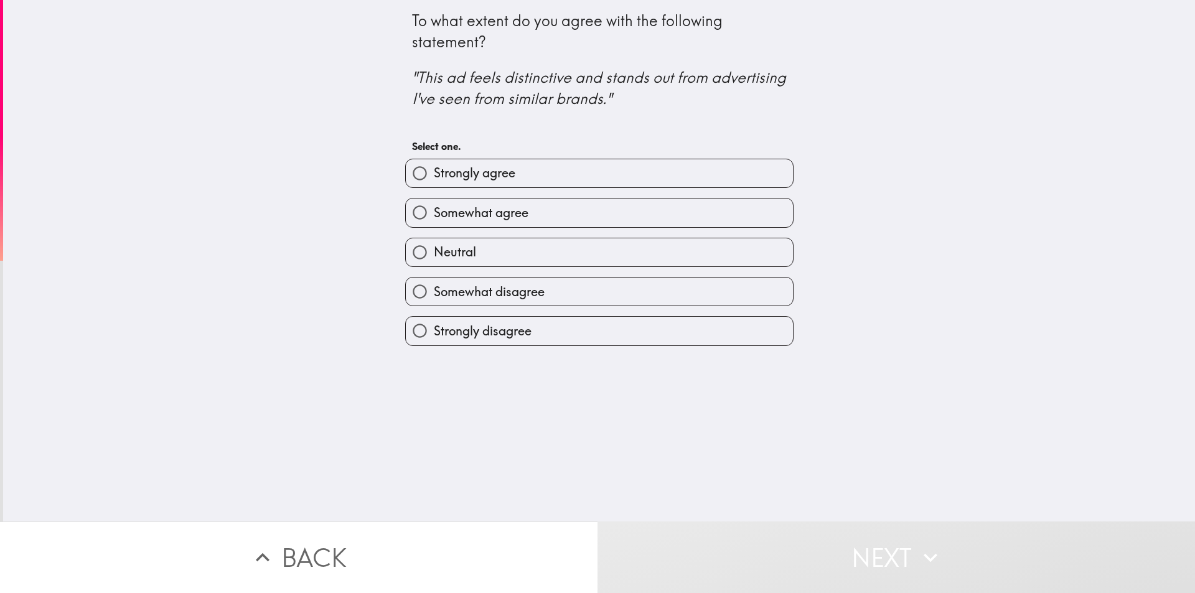
click at [407, 175] on input "Strongly agree" at bounding box center [420, 173] width 28 height 28
radio input "true"
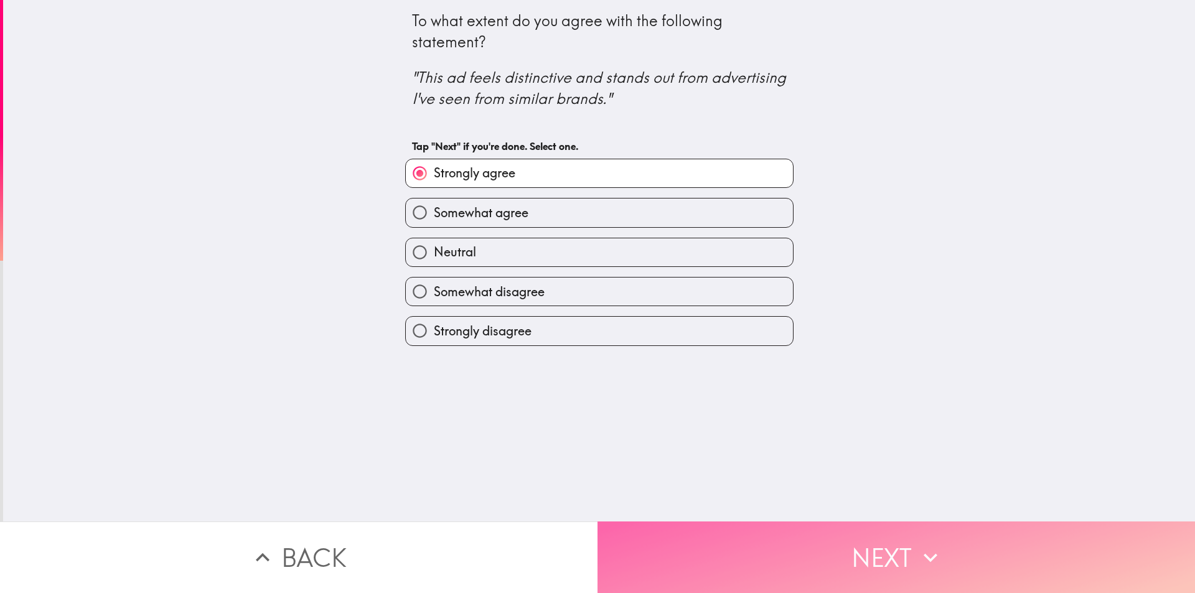
click at [749, 538] on button "Next" at bounding box center [895, 557] width 597 height 72
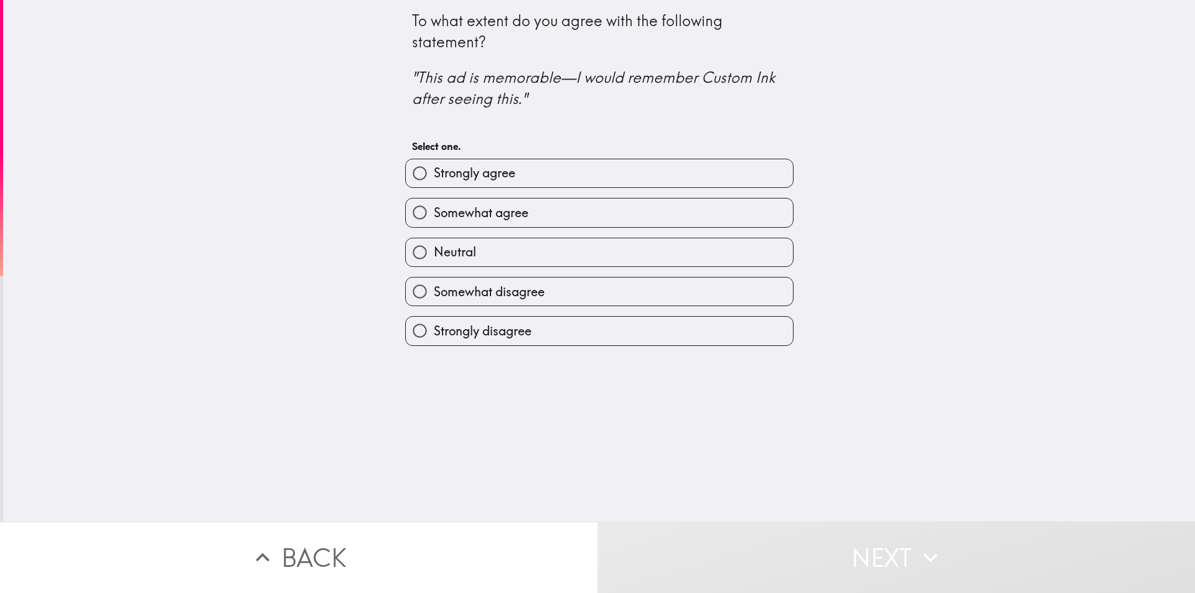
click at [408, 173] on input "Strongly agree" at bounding box center [420, 173] width 28 height 28
radio input "true"
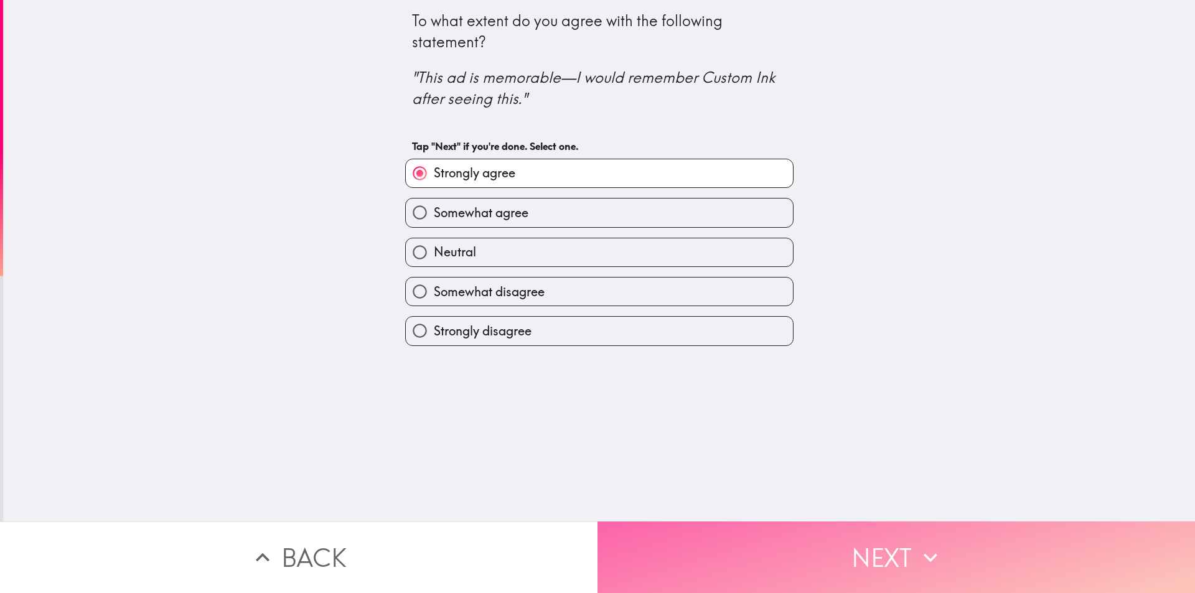
click at [780, 573] on button "Next" at bounding box center [895, 557] width 597 height 72
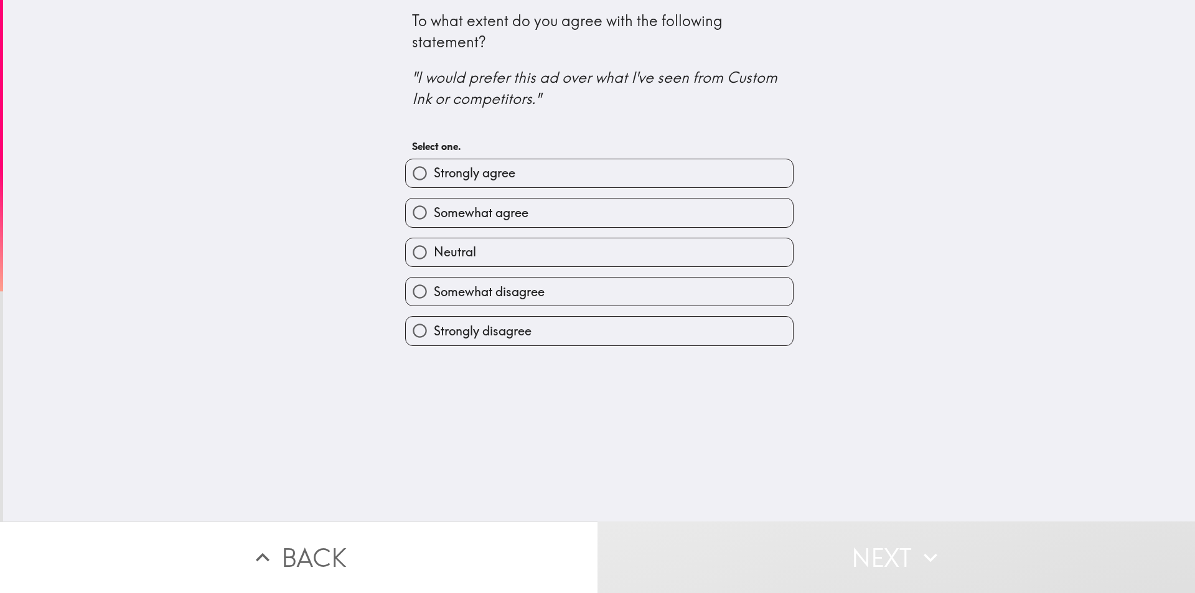
click at [406, 177] on input "Strongly agree" at bounding box center [420, 173] width 28 height 28
radio input "true"
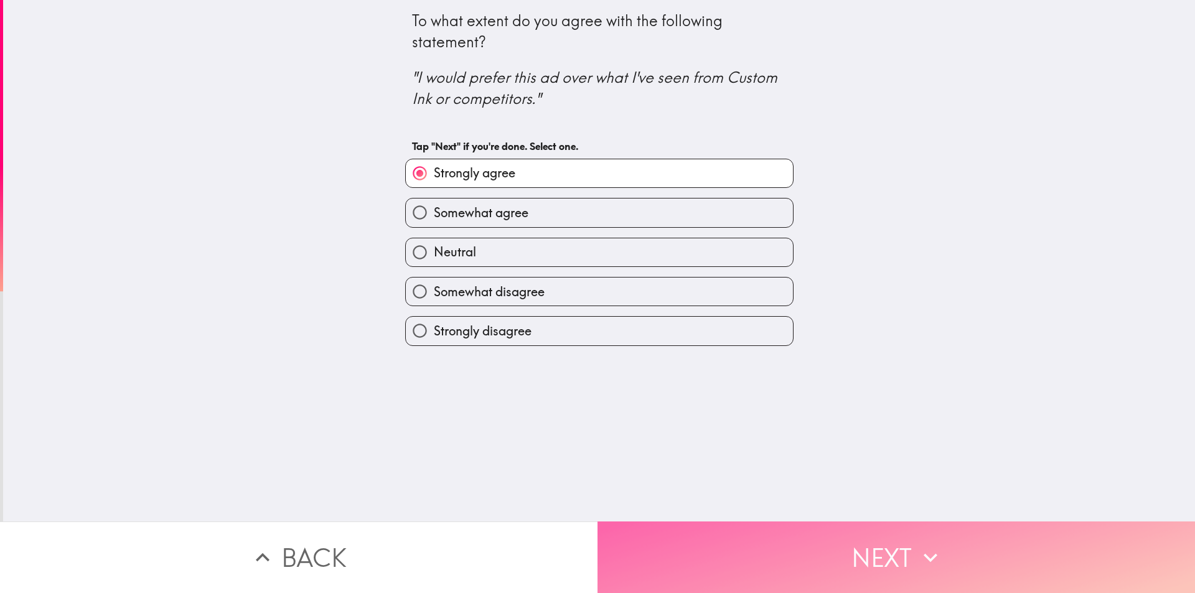
click at [813, 572] on button "Next" at bounding box center [895, 557] width 597 height 72
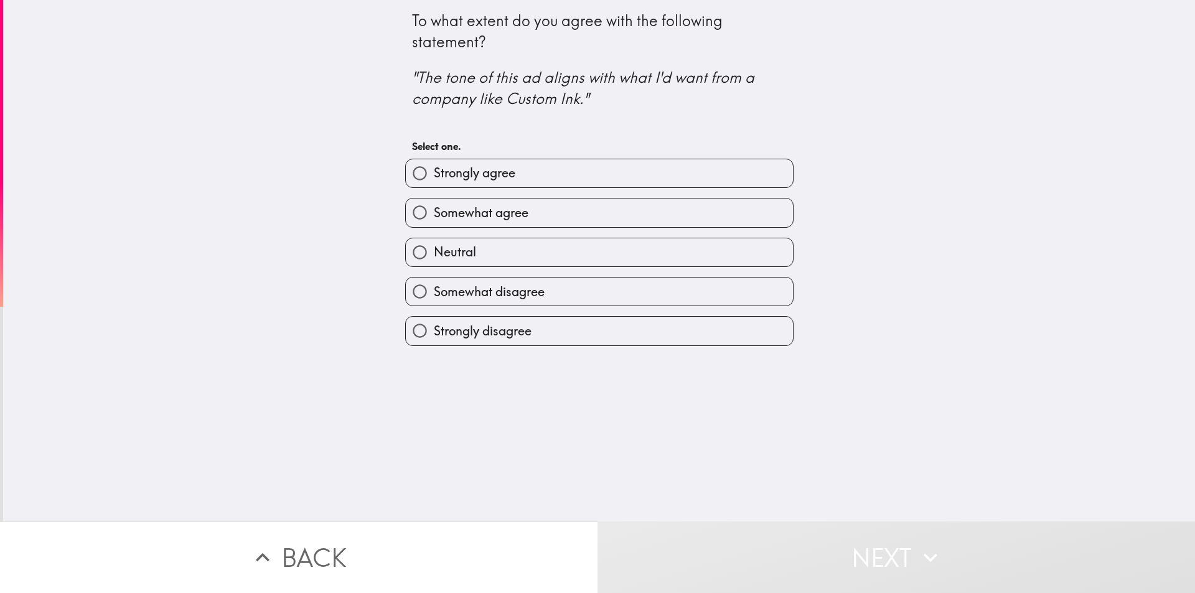
click at [409, 172] on input "Strongly agree" at bounding box center [420, 173] width 28 height 28
radio input "true"
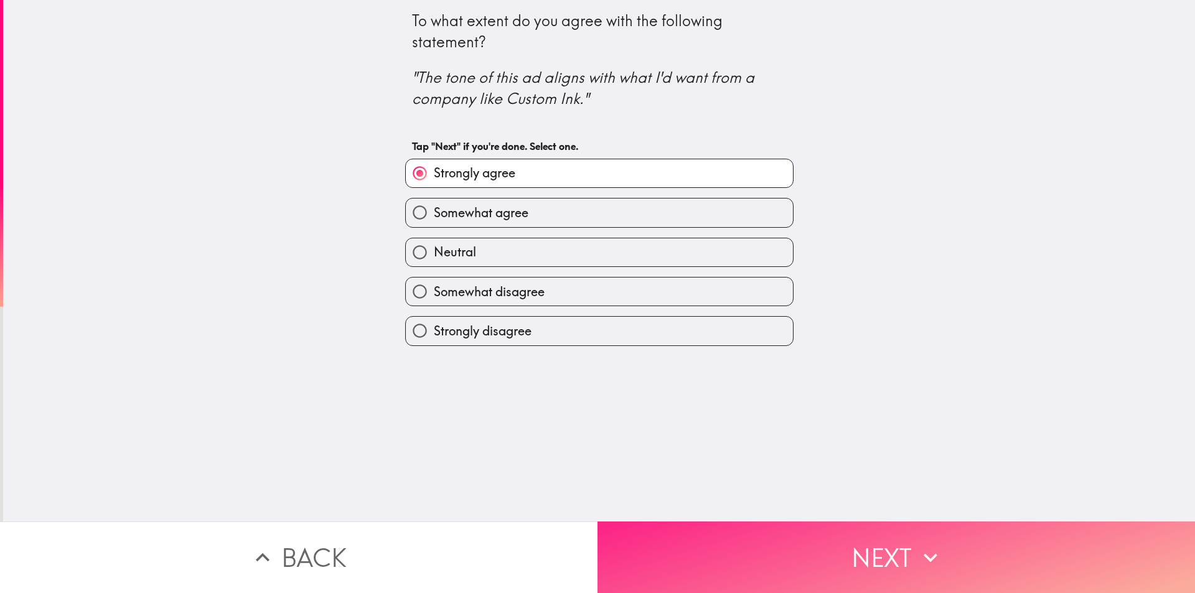
click at [755, 556] on button "Next" at bounding box center [895, 557] width 597 height 72
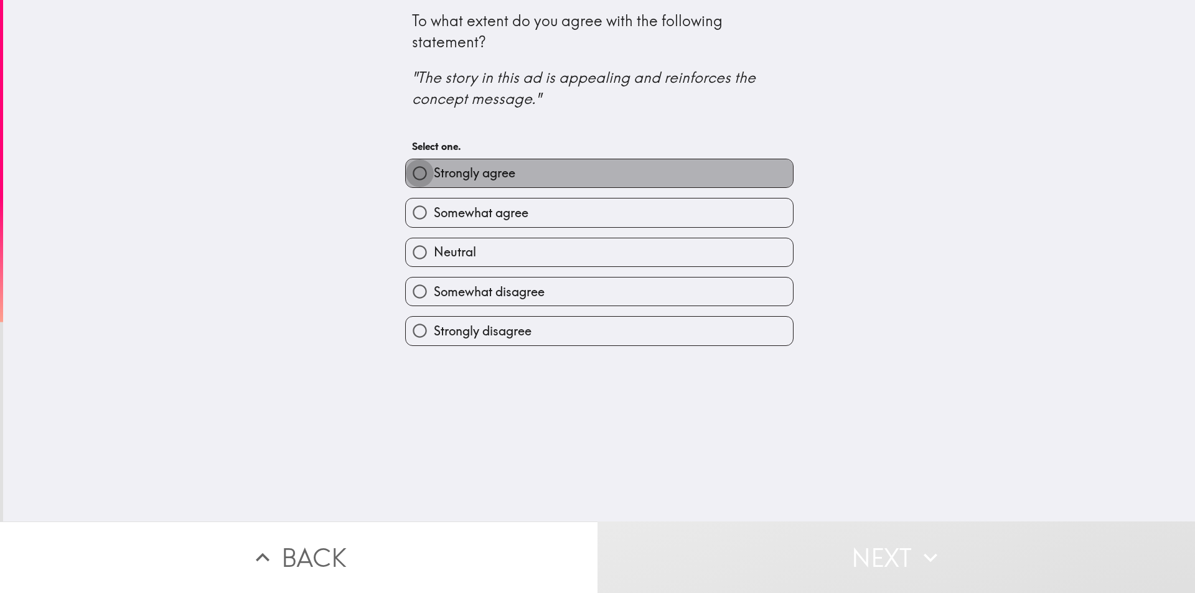
click at [407, 169] on input "Strongly agree" at bounding box center [420, 173] width 28 height 28
radio input "true"
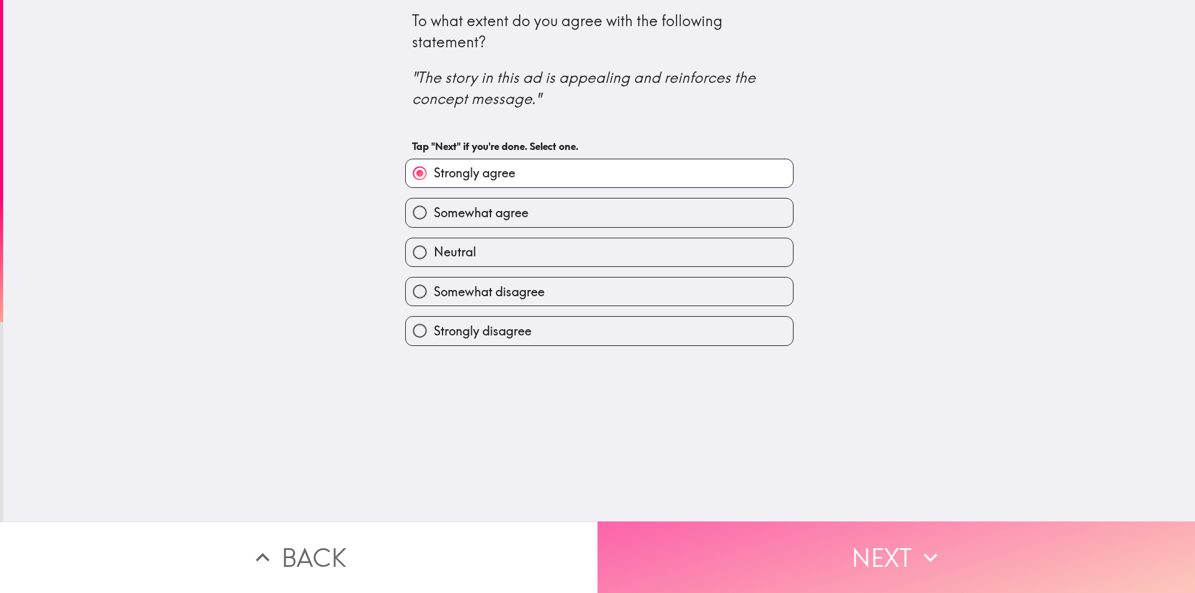
click at [722, 544] on button "Next" at bounding box center [895, 557] width 597 height 72
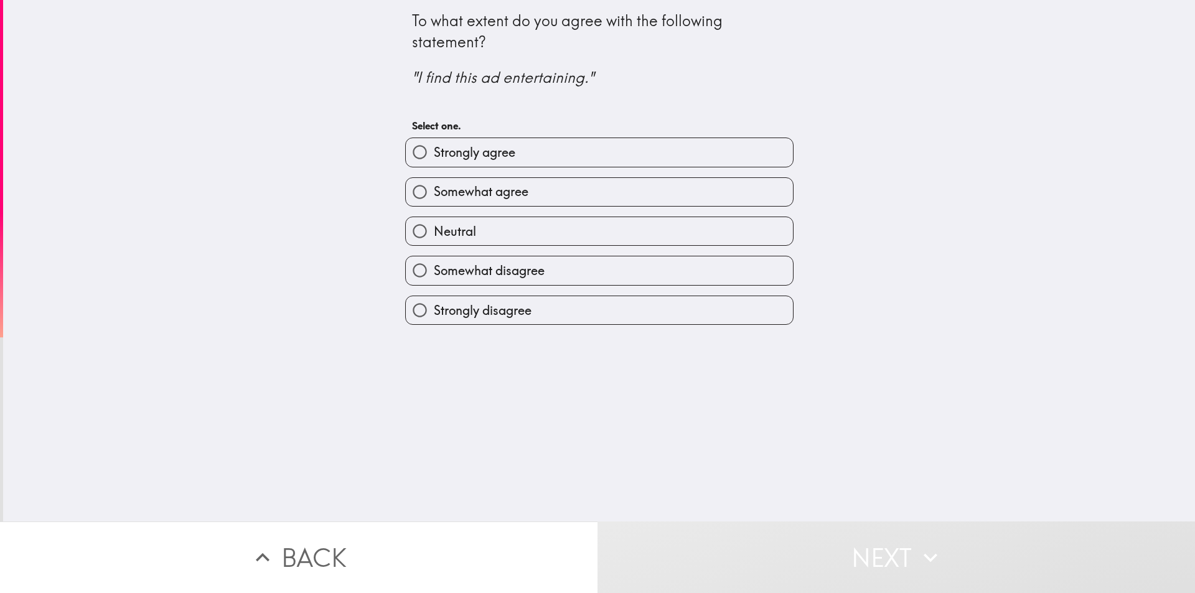
click at [406, 189] on input "Somewhat agree" at bounding box center [420, 192] width 28 height 28
radio input "true"
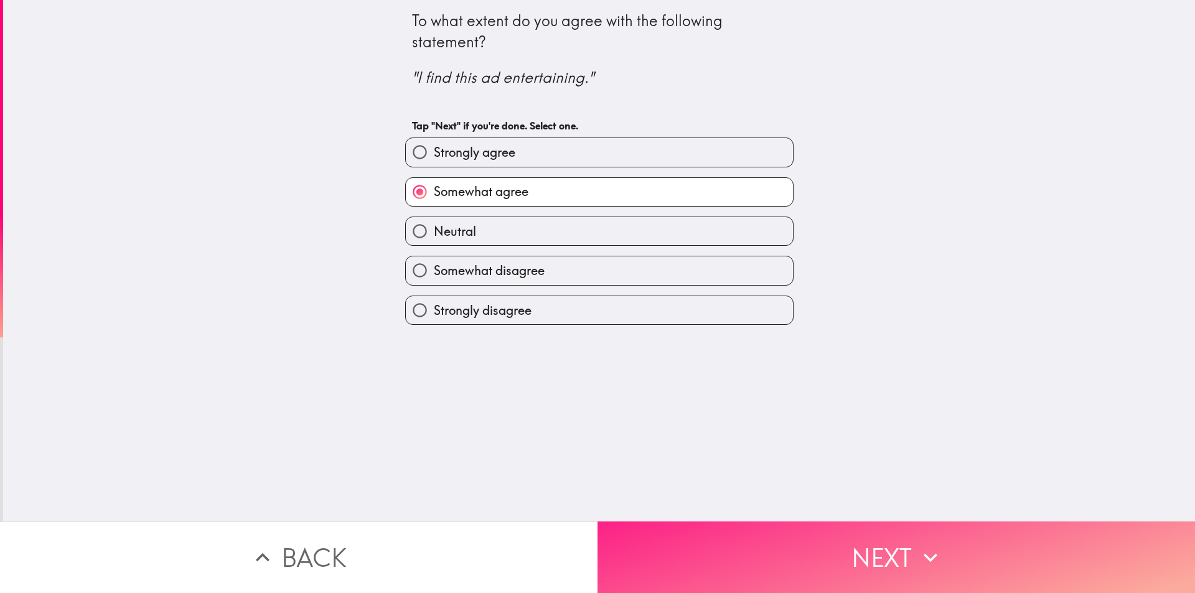
click at [761, 550] on button "Next" at bounding box center [895, 557] width 597 height 72
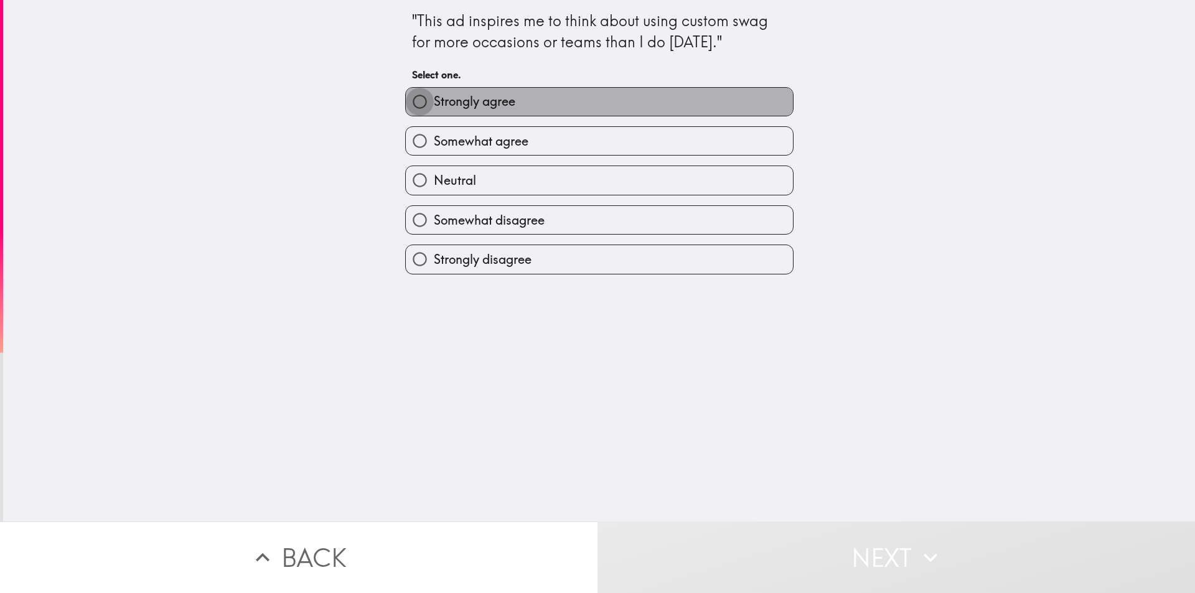
click at [406, 97] on input "Strongly agree" at bounding box center [420, 102] width 28 height 28
radio input "true"
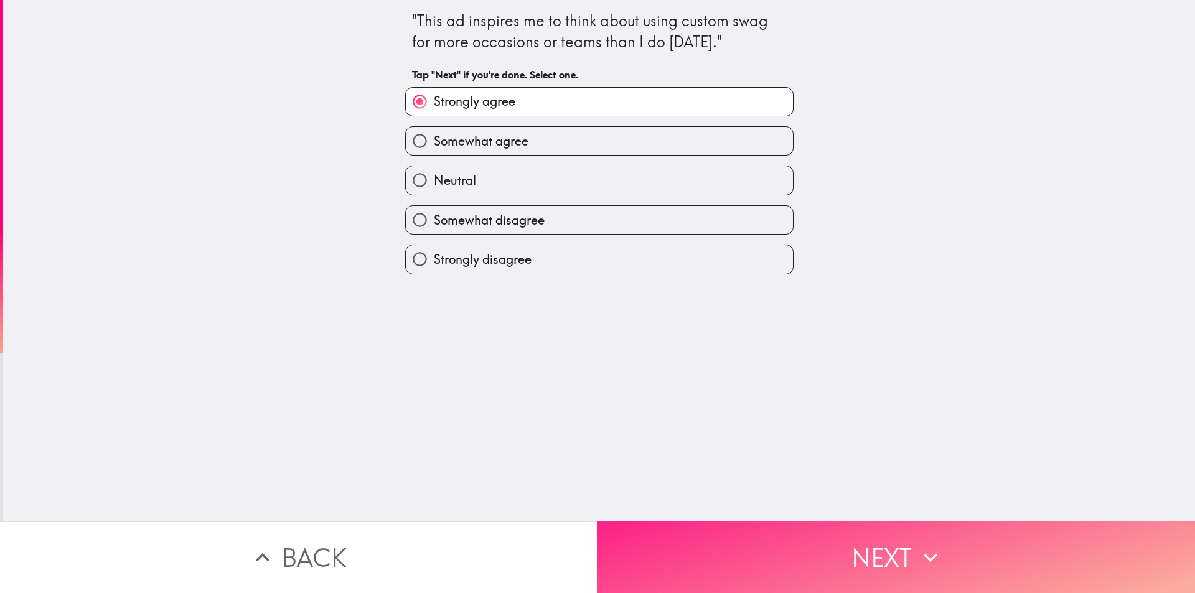
click at [716, 569] on button "Next" at bounding box center [895, 557] width 597 height 72
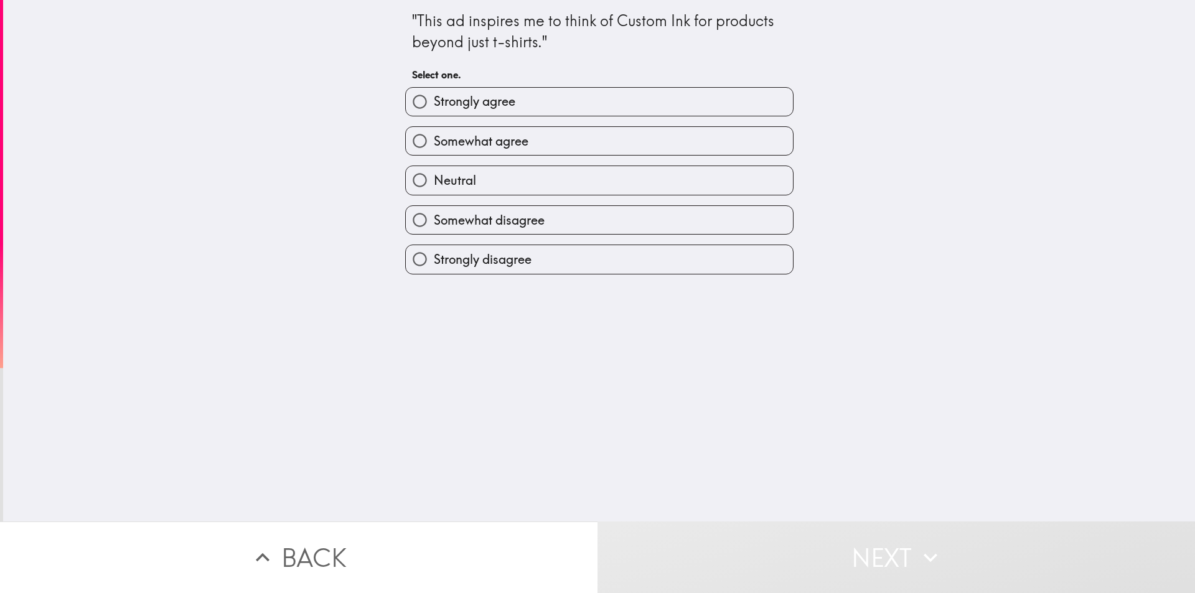
click at [411, 98] on input "Strongly agree" at bounding box center [420, 102] width 28 height 28
radio input "true"
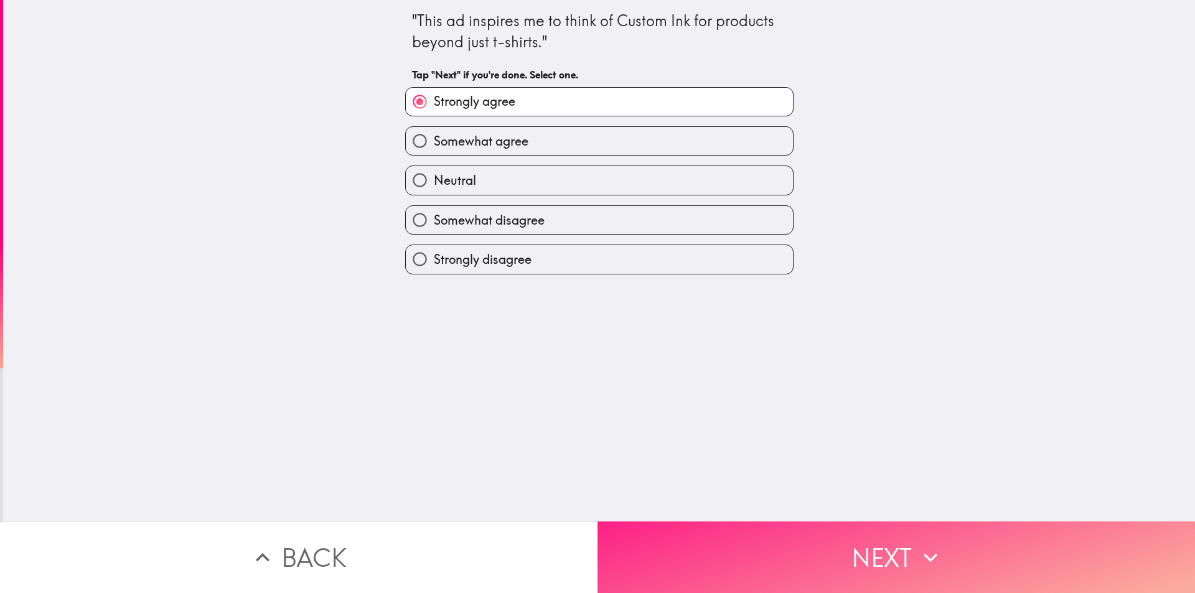
click at [749, 558] on button "Next" at bounding box center [895, 557] width 597 height 72
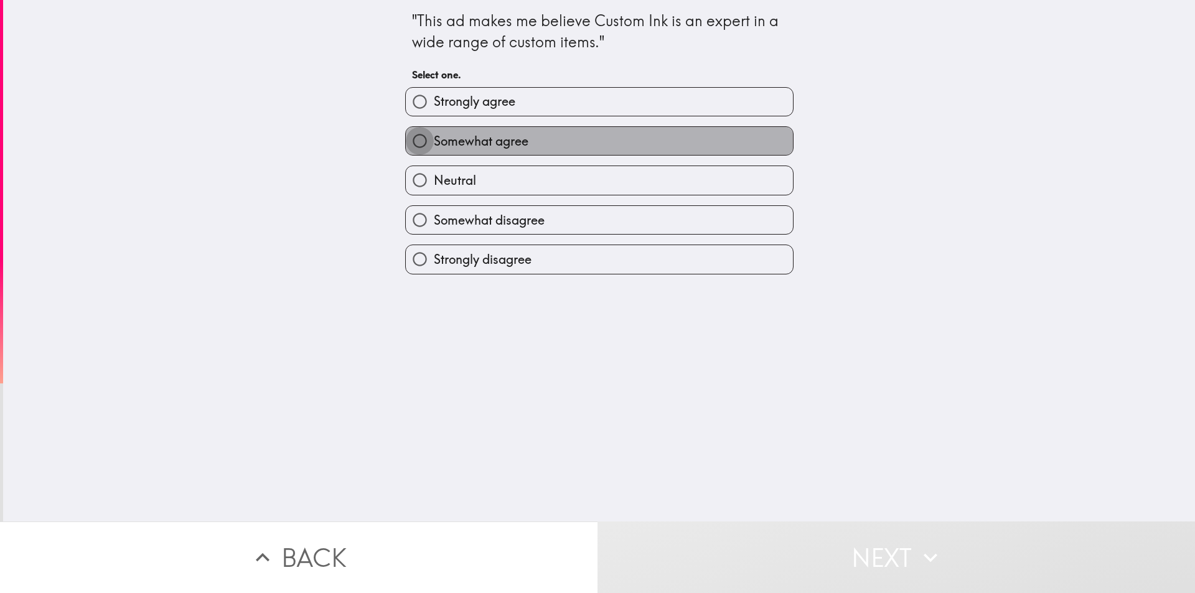
click at [411, 139] on input "Somewhat agree" at bounding box center [420, 141] width 28 height 28
radio input "true"
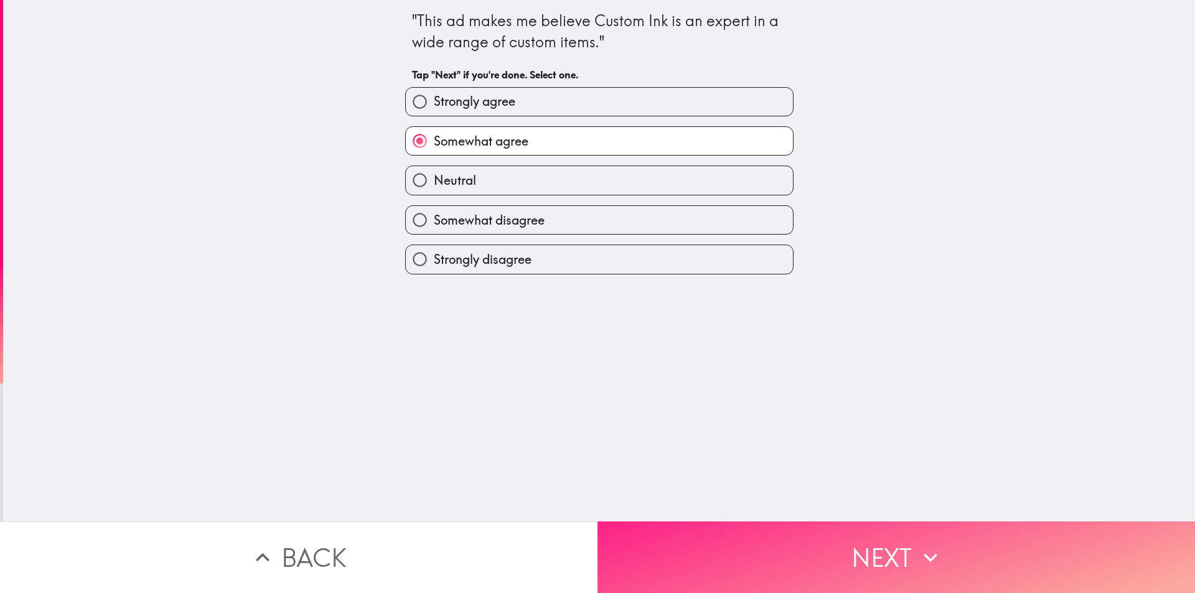
click at [733, 554] on button "Next" at bounding box center [895, 557] width 597 height 72
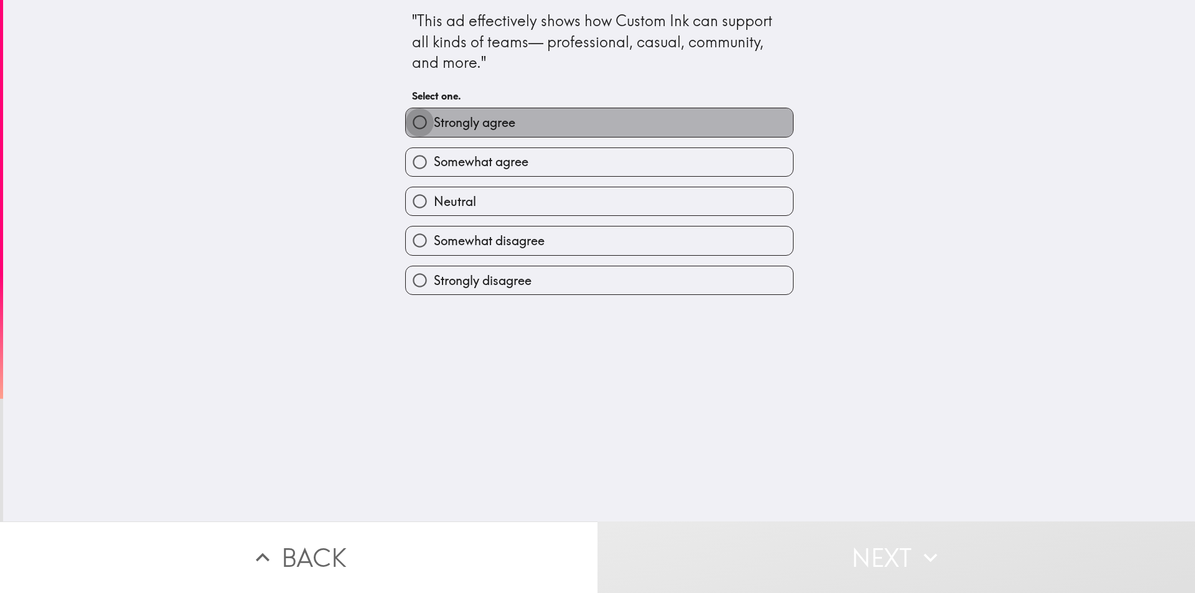
click at [406, 120] on input "Strongly agree" at bounding box center [420, 122] width 28 height 28
radio input "true"
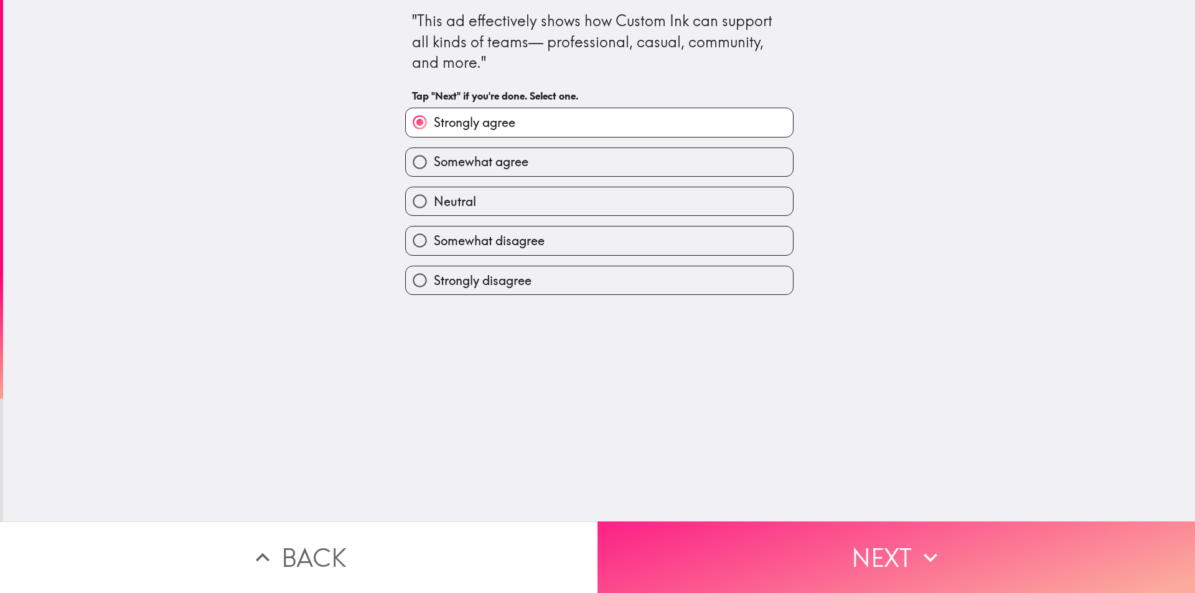
click at [806, 549] on button "Next" at bounding box center [895, 557] width 597 height 72
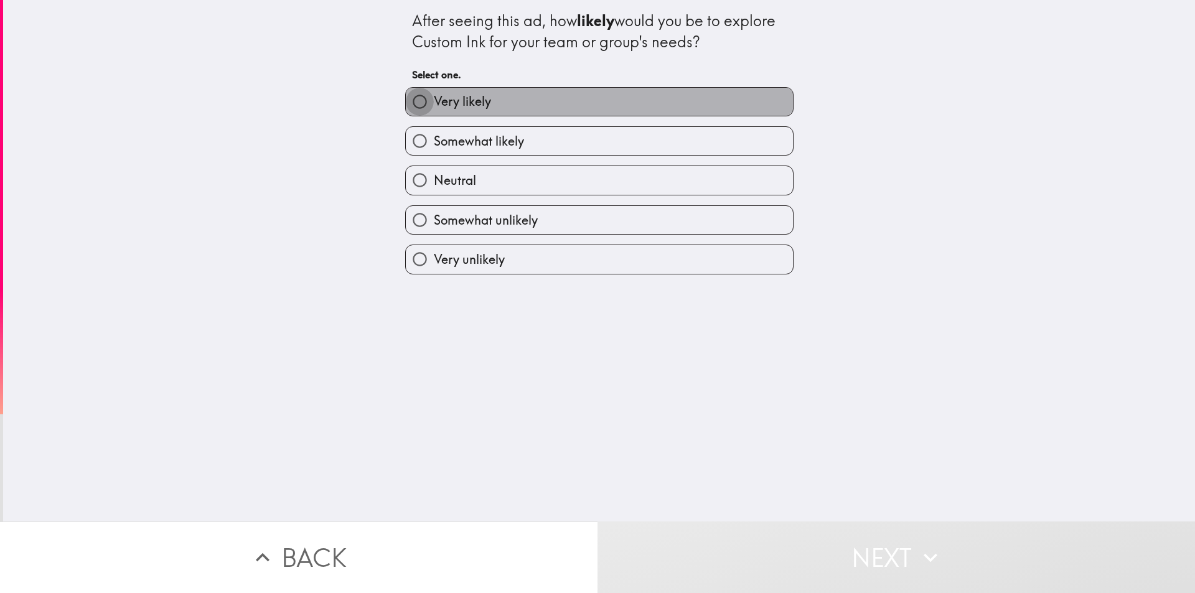
click at [406, 94] on input "Very likely" at bounding box center [420, 102] width 28 height 28
radio input "true"
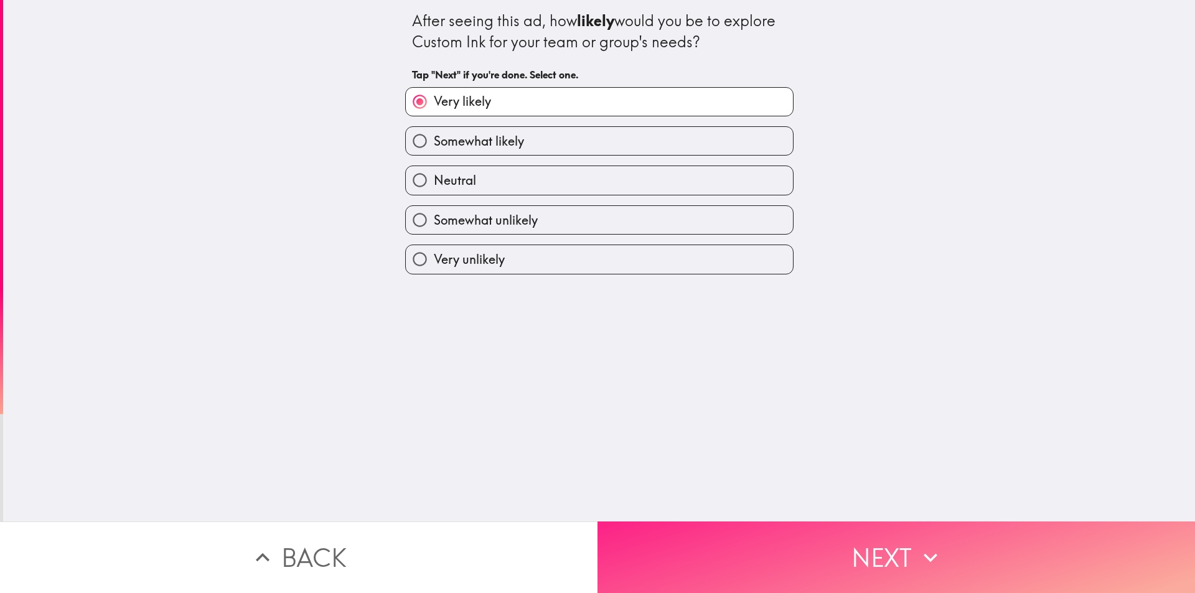
click at [745, 560] on button "Next" at bounding box center [895, 557] width 597 height 72
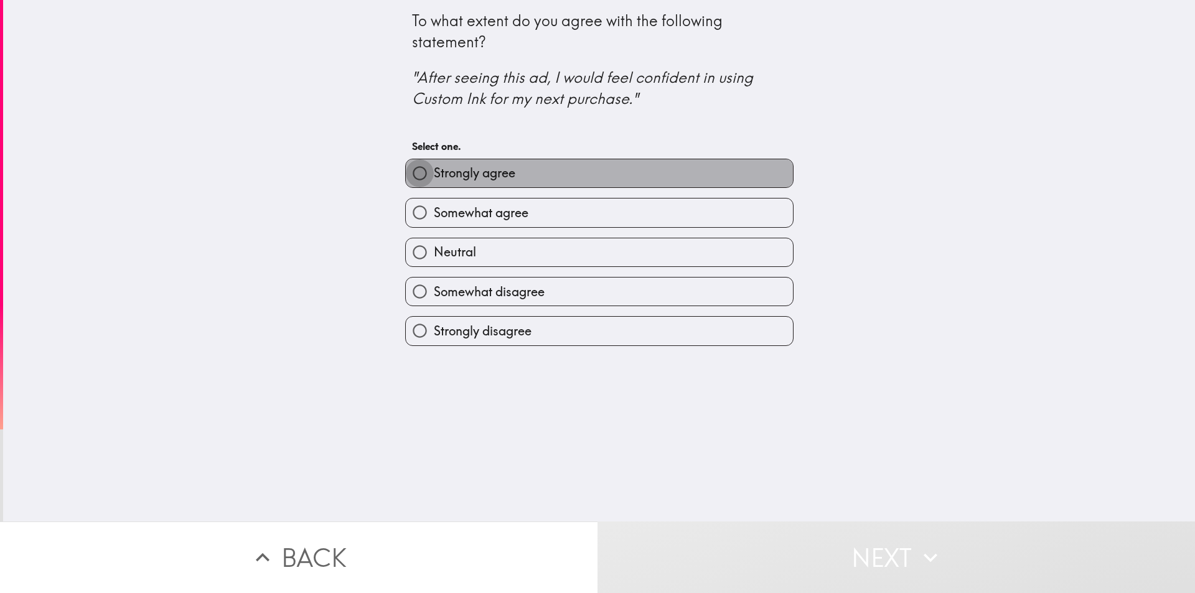
click at [406, 166] on input "Strongly agree" at bounding box center [420, 173] width 28 height 28
radio input "true"
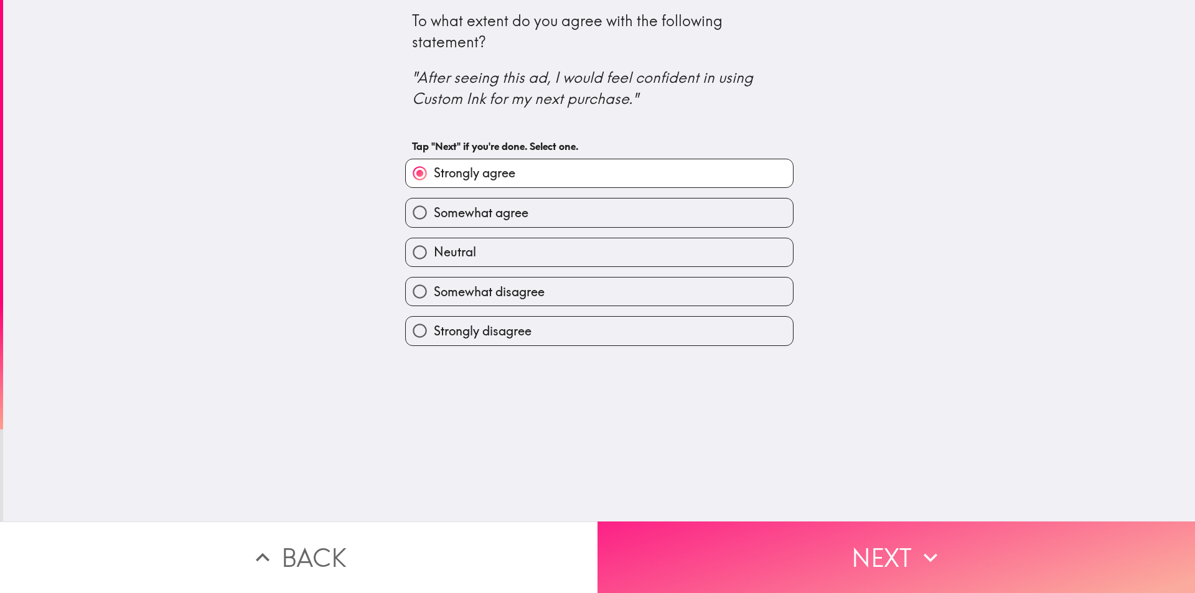
click at [737, 556] on button "Next" at bounding box center [895, 557] width 597 height 72
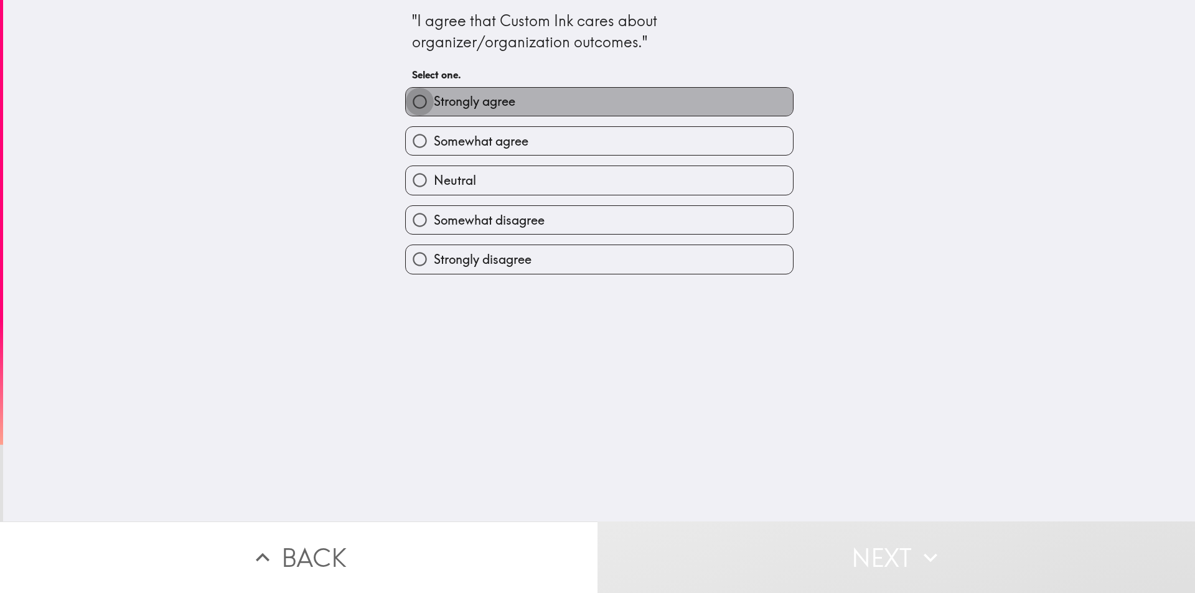
click at [406, 102] on input "Strongly agree" at bounding box center [420, 102] width 28 height 28
radio input "true"
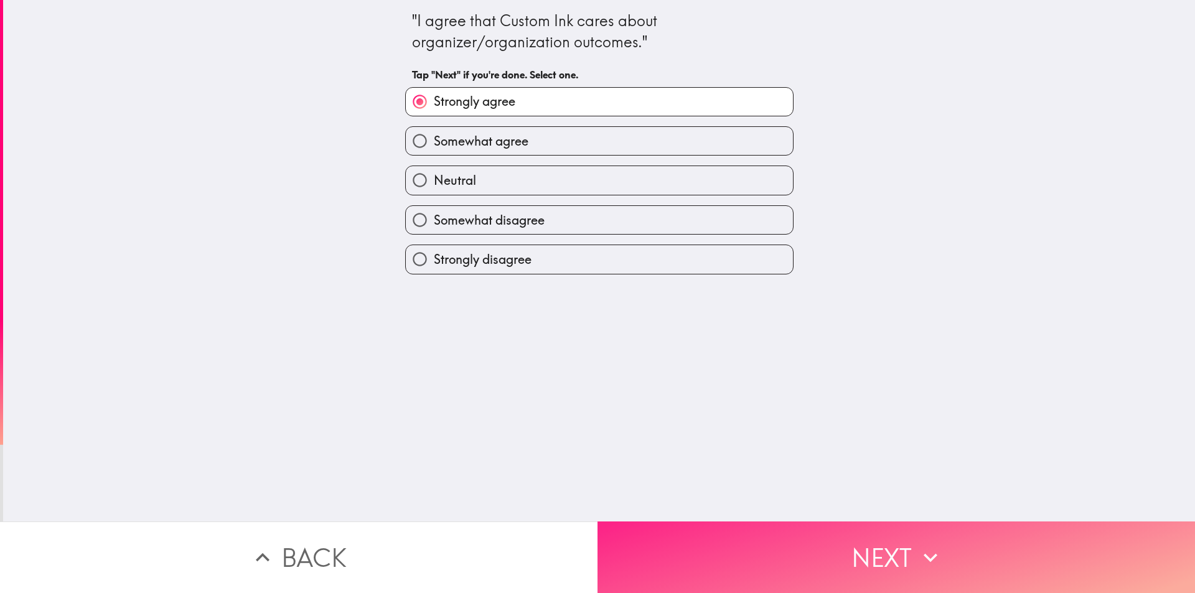
click at [741, 554] on button "Next" at bounding box center [895, 557] width 597 height 72
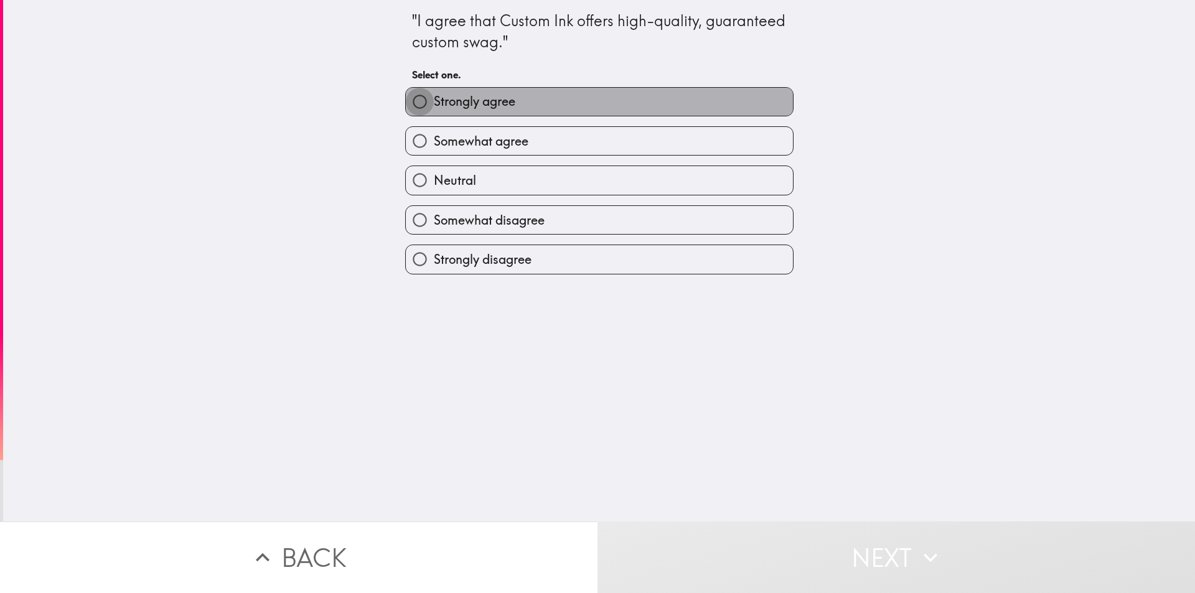
click at [411, 101] on input "Strongly agree" at bounding box center [420, 102] width 28 height 28
radio input "true"
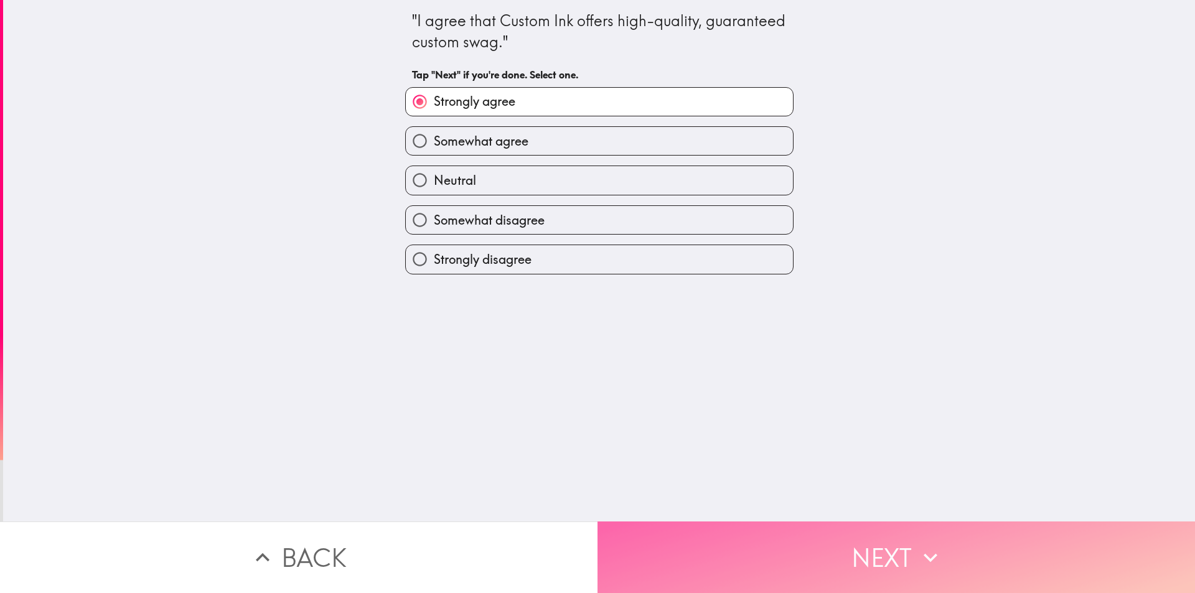
click at [833, 551] on button "Next" at bounding box center [895, 557] width 597 height 72
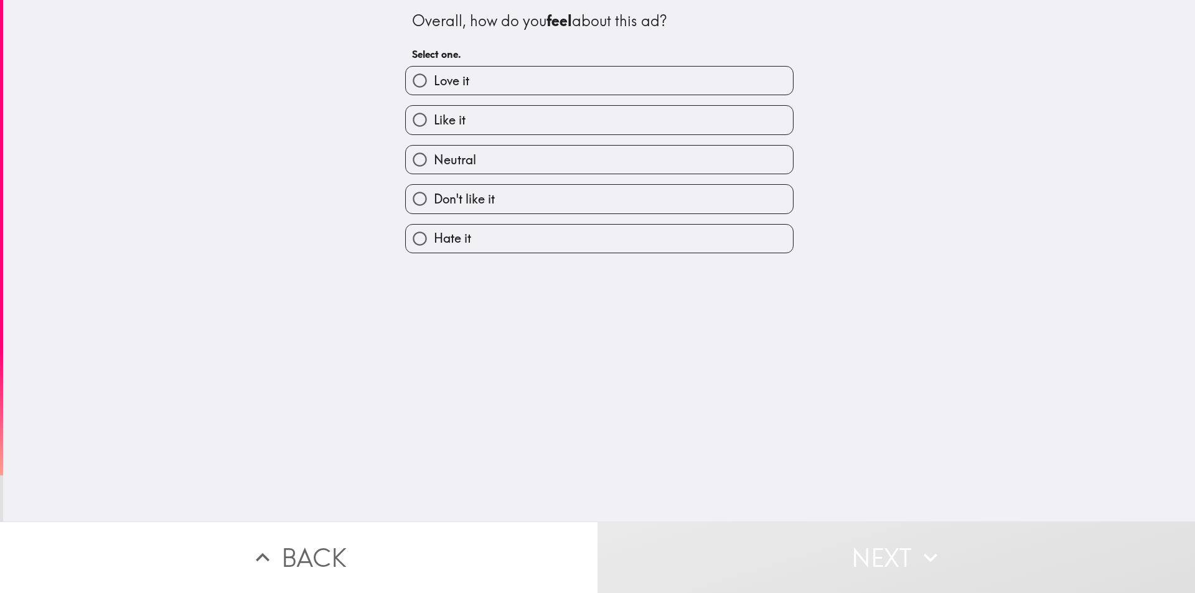
click at [411, 73] on input "Love it" at bounding box center [420, 81] width 28 height 28
radio input "true"
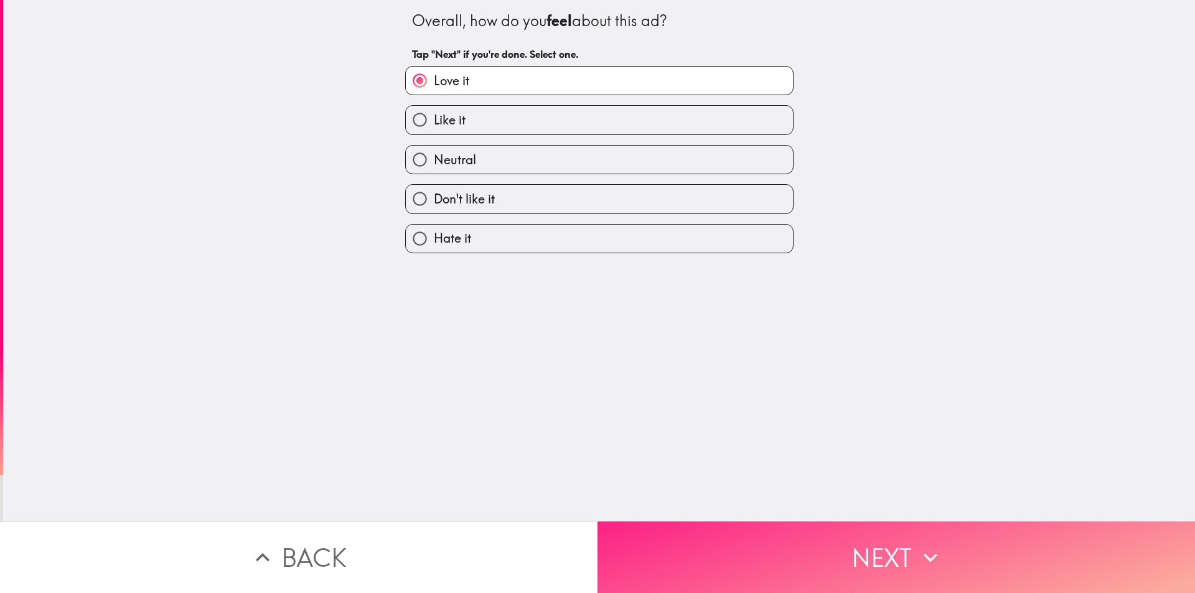
click at [766, 562] on button "Next" at bounding box center [895, 557] width 597 height 72
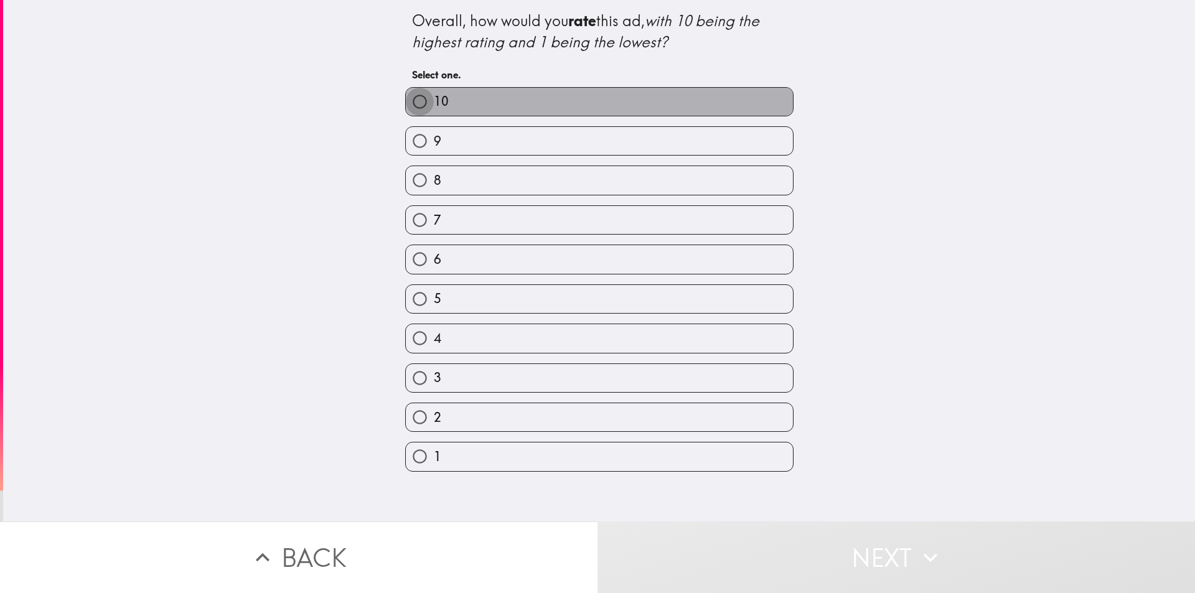
click at [408, 100] on input "10" at bounding box center [420, 102] width 28 height 28
radio input "true"
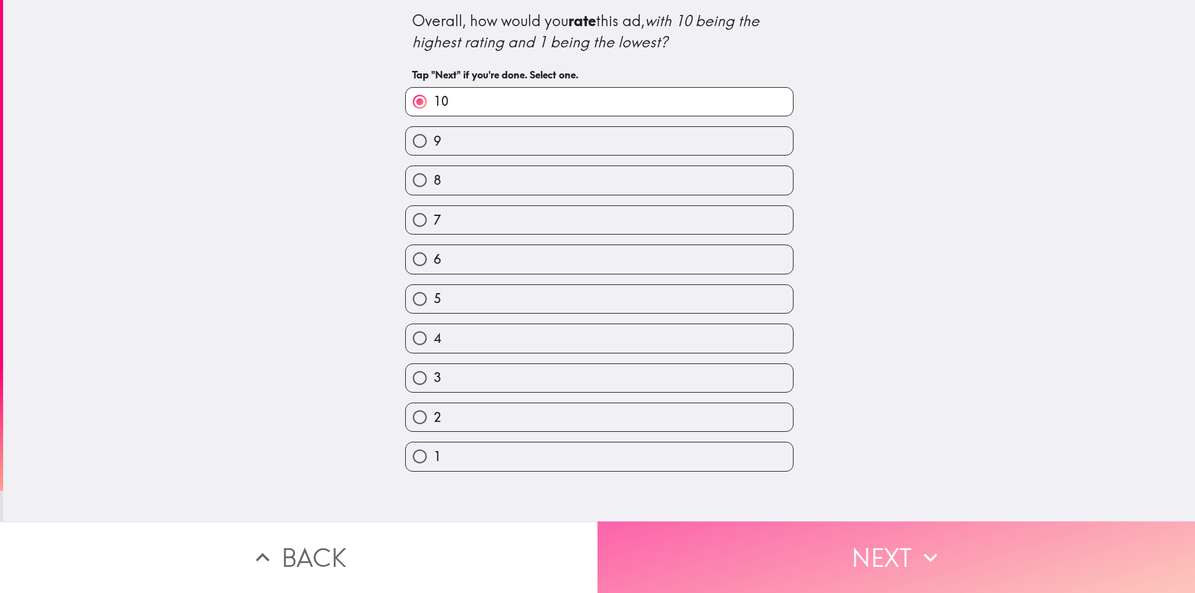
click at [796, 569] on button "Next" at bounding box center [895, 557] width 597 height 72
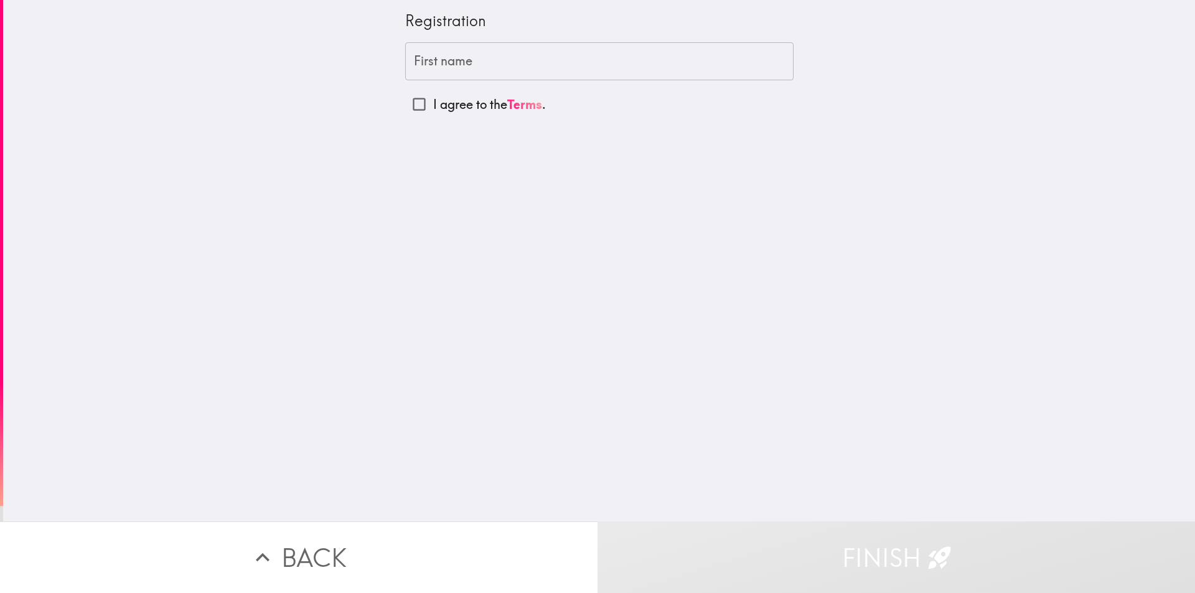
drag, startPoint x: 452, startPoint y: 52, endPoint x: 452, endPoint y: 60, distance: 7.5
click at [452, 60] on input "First name" at bounding box center [599, 61] width 388 height 39
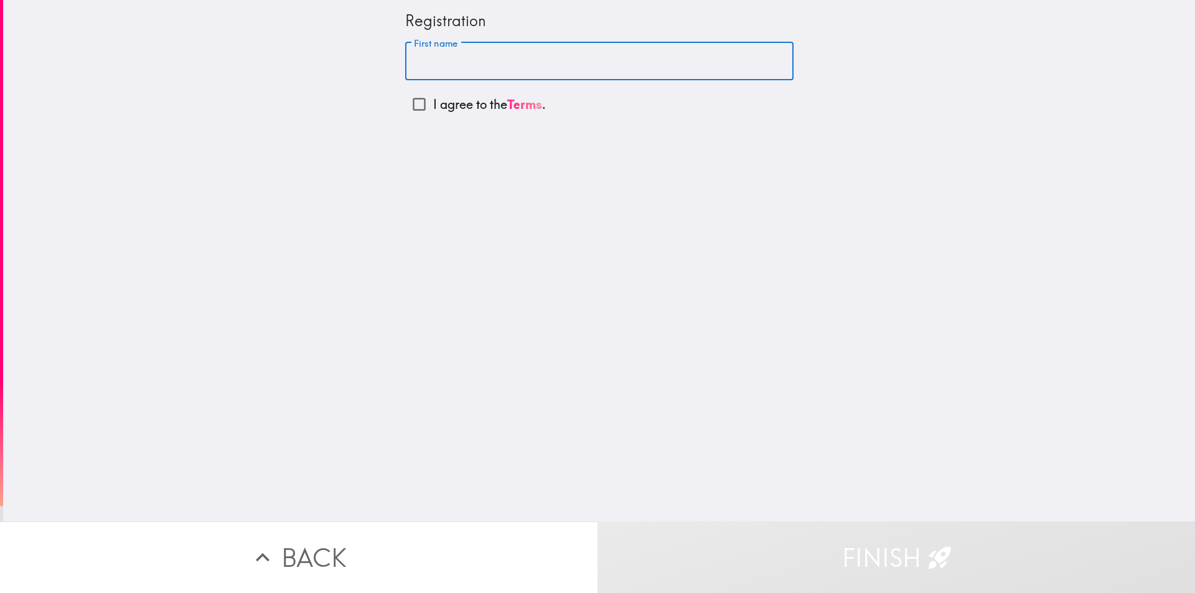
click at [408, 106] on input "I agree to the Terms ." at bounding box center [419, 104] width 28 height 28
checkbox input "true"
click at [465, 55] on input "First name" at bounding box center [599, 61] width 388 height 39
click at [472, 55] on input "First name" at bounding box center [599, 61] width 388 height 39
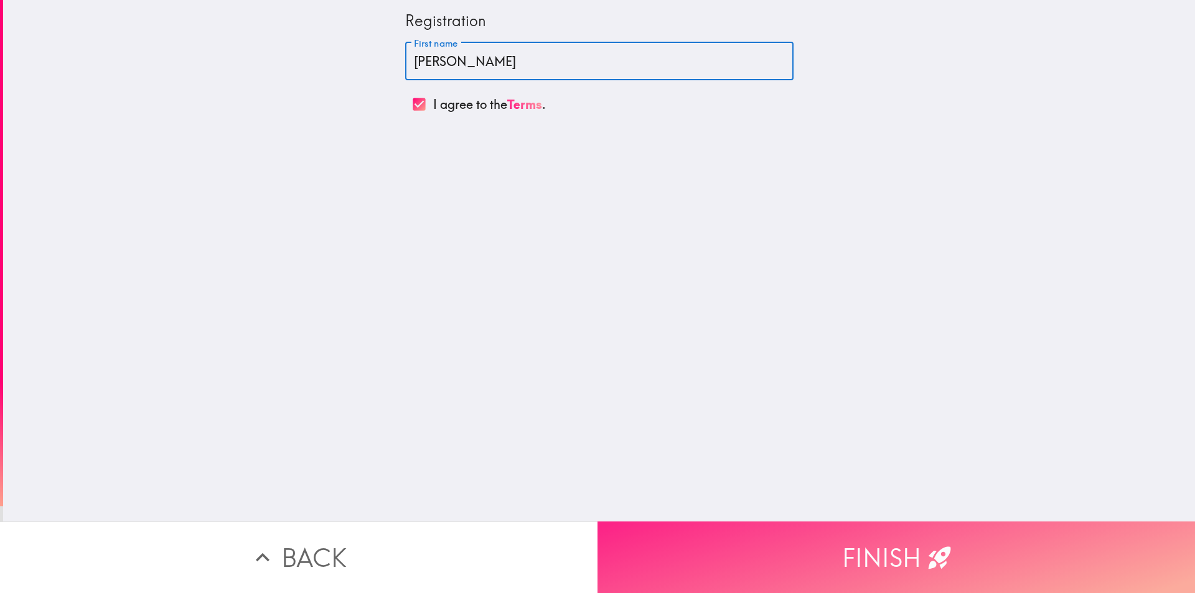
type input "[PERSON_NAME]"
click at [847, 554] on button "Finish" at bounding box center [895, 557] width 597 height 72
